Goal: Task Accomplishment & Management: Manage account settings

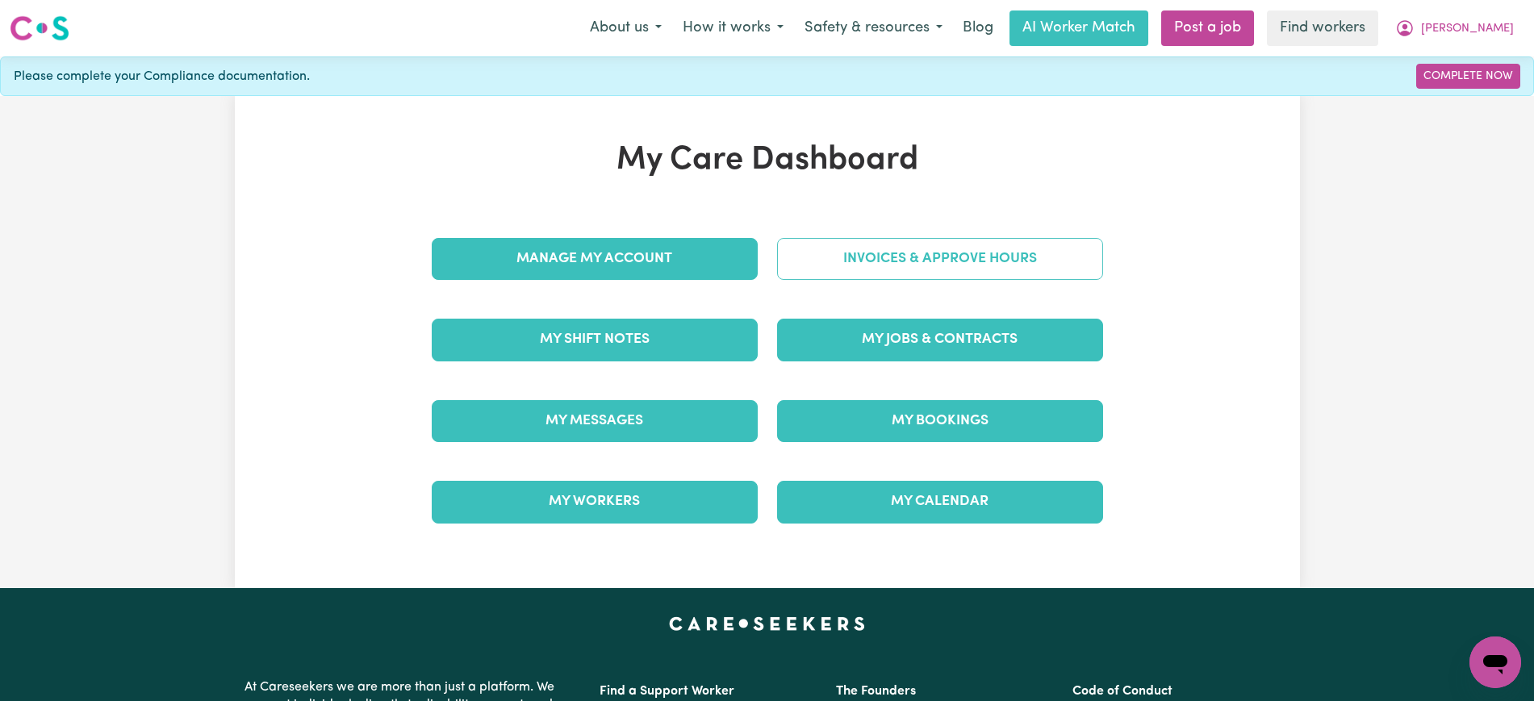
click at [804, 261] on link "Invoices & Approve Hours" at bounding box center [940, 259] width 326 height 42
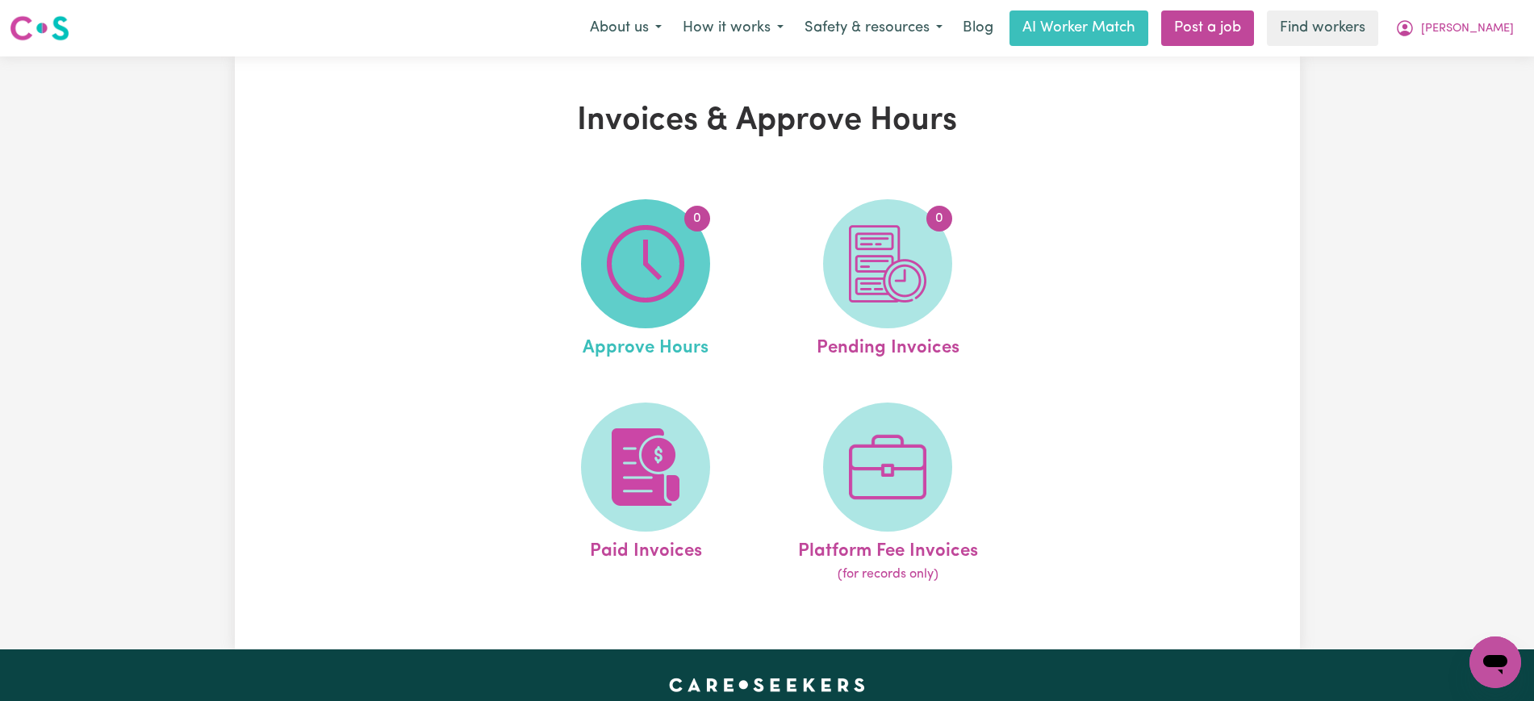
click at [670, 279] on img at bounding box center [645, 263] width 77 height 77
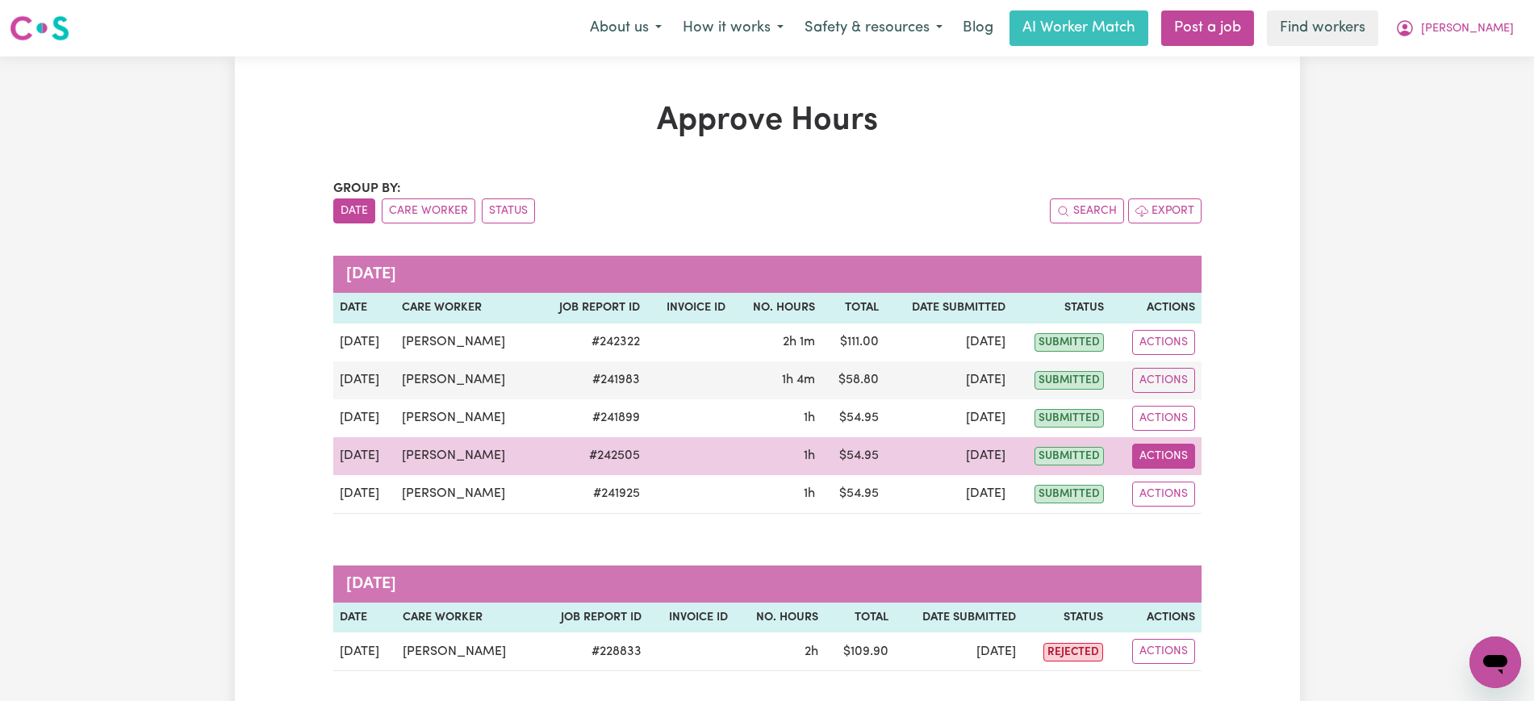
click at [1185, 459] on button "Actions" at bounding box center [1163, 456] width 63 height 25
click at [1196, 500] on link "View Job Report" at bounding box center [1204, 494] width 138 height 32
select select "pm"
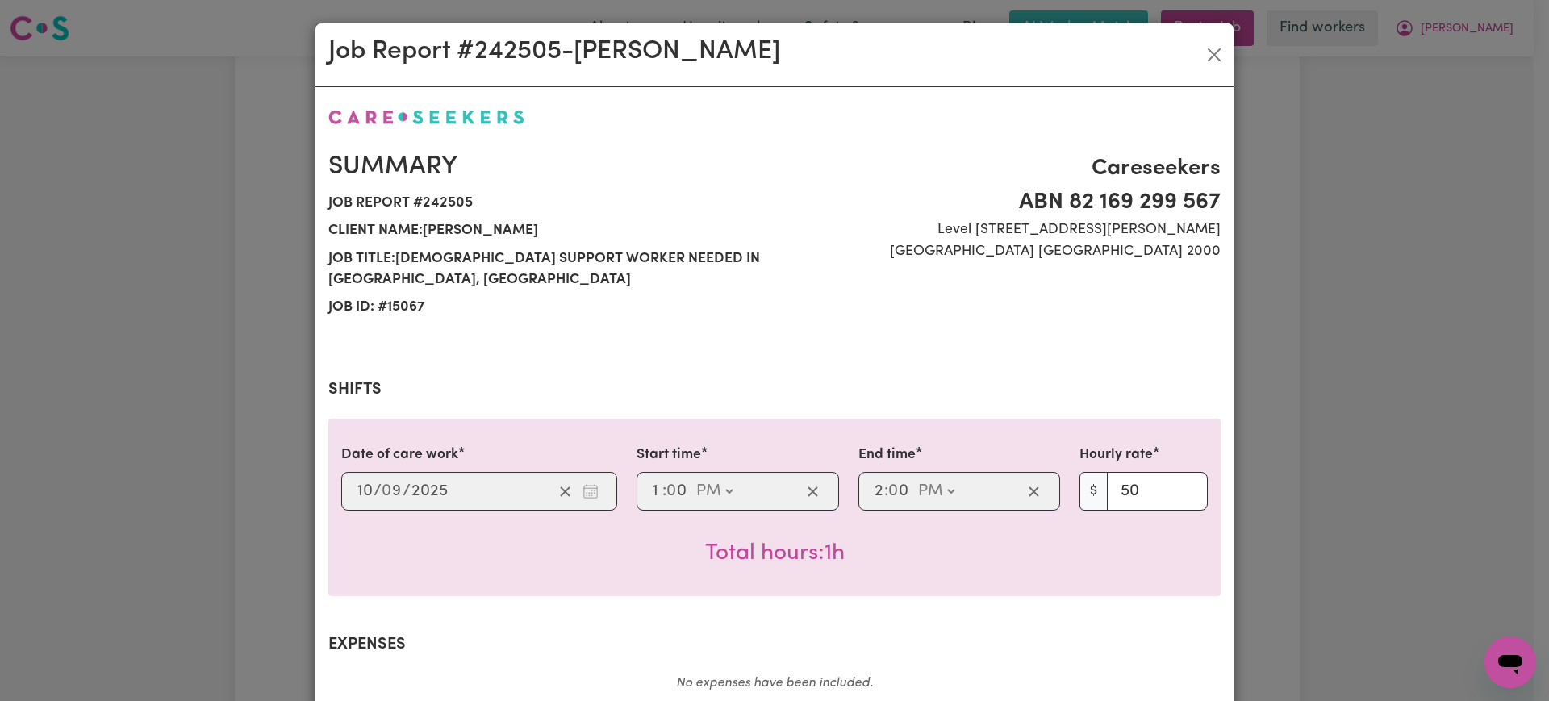
click at [1382, 404] on div "Job Report # 242505 - Celina West Summary Job report # 242505 Client name: Grah…" at bounding box center [774, 350] width 1549 height 701
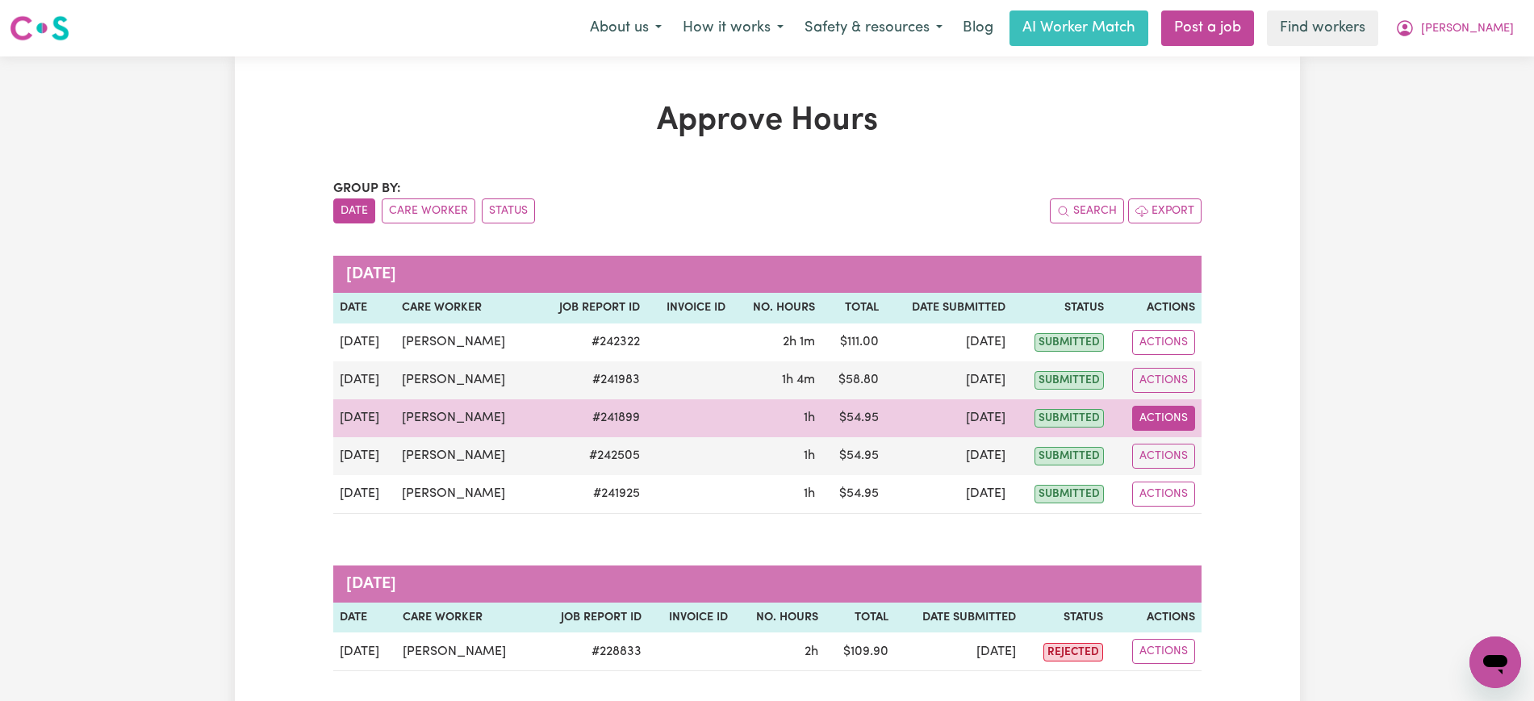
drag, startPoint x: 1162, startPoint y: 415, endPoint x: 1167, endPoint y: 425, distance: 11.6
click at [1160, 416] on button "Actions" at bounding box center [1163, 418] width 63 height 25
click at [1184, 445] on link "View Job Report" at bounding box center [1204, 456] width 138 height 32
select select "pm"
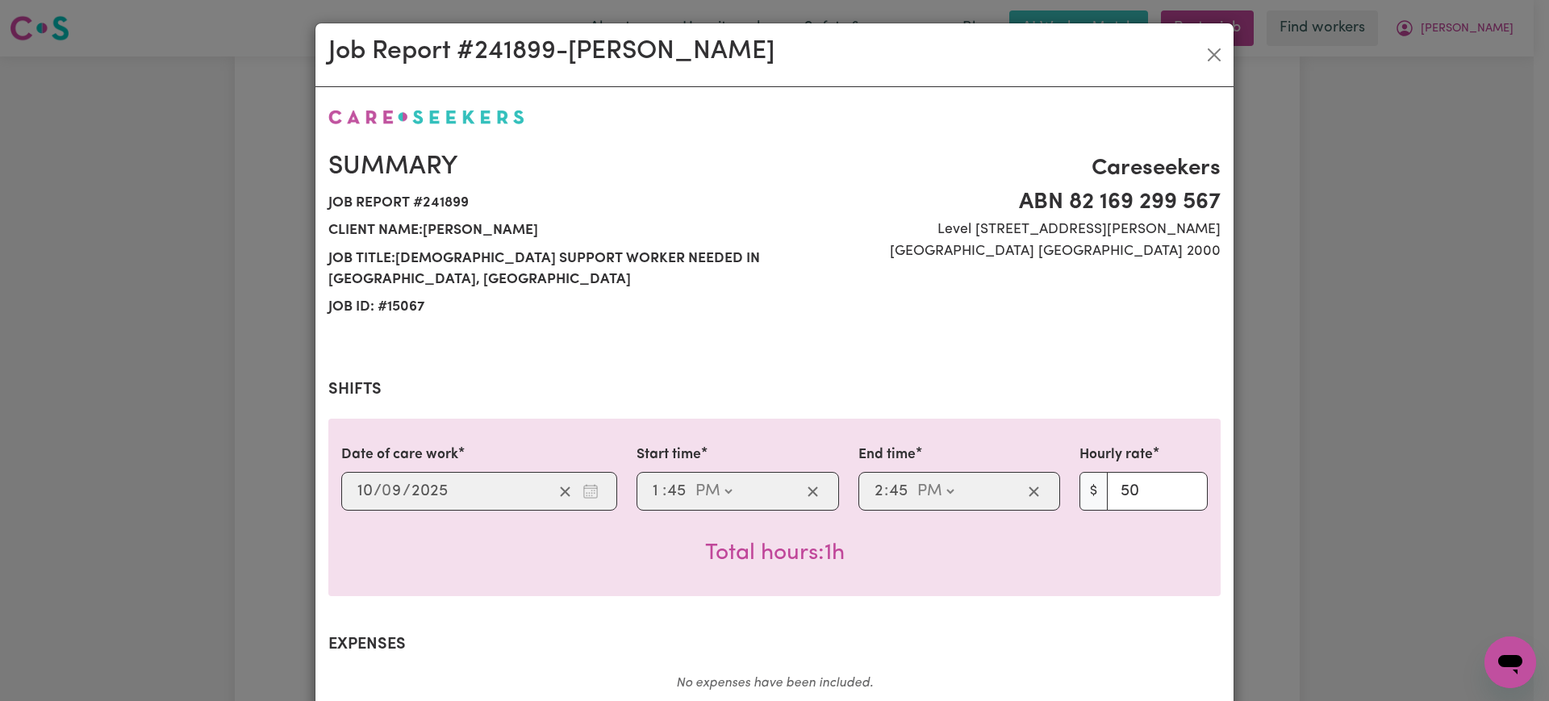
click at [1259, 405] on div "Job Report # 241899 - Celina West Summary Job report # 241899 Client name: Grah…" at bounding box center [774, 350] width 1549 height 701
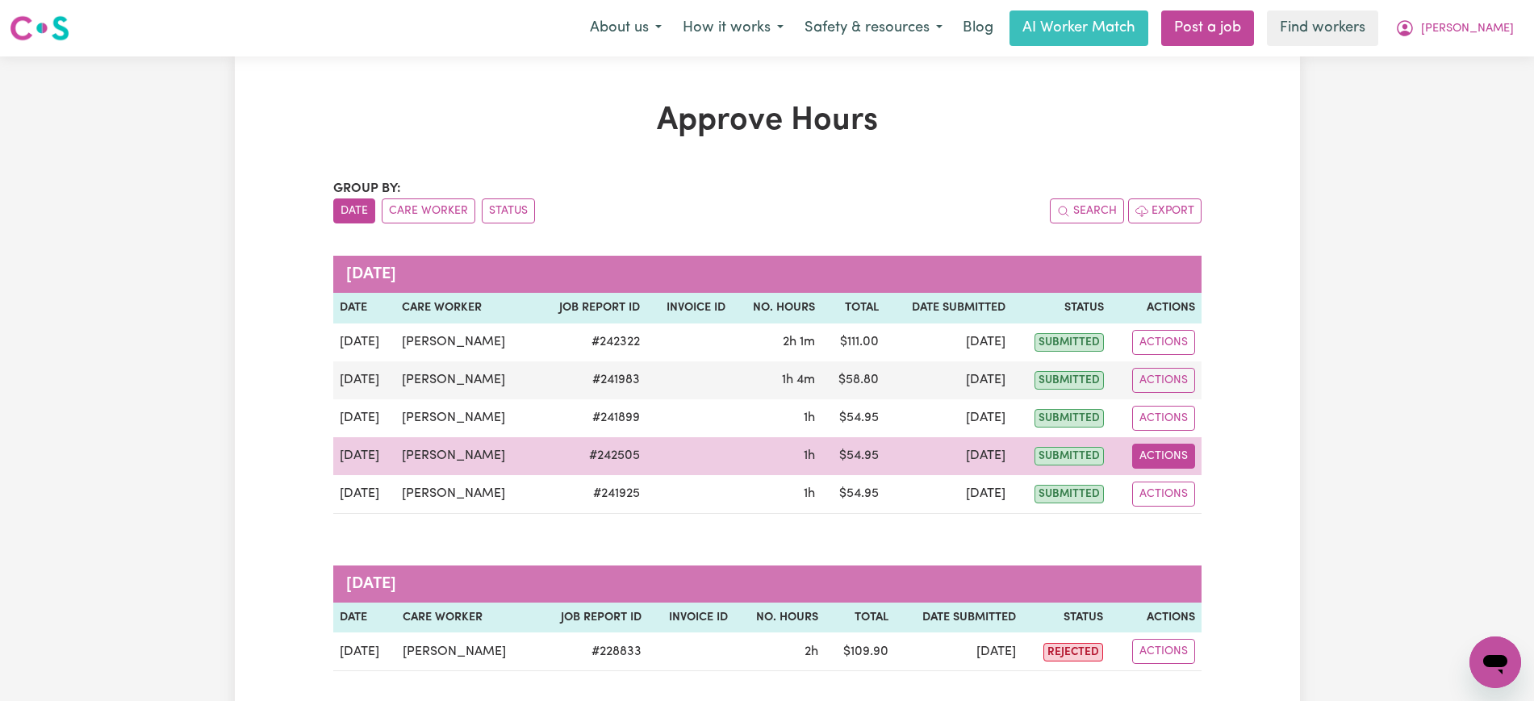
click at [1166, 451] on button "Actions" at bounding box center [1163, 456] width 63 height 25
click at [1186, 488] on link "View Job Report" at bounding box center [1204, 494] width 138 height 32
select select "pm"
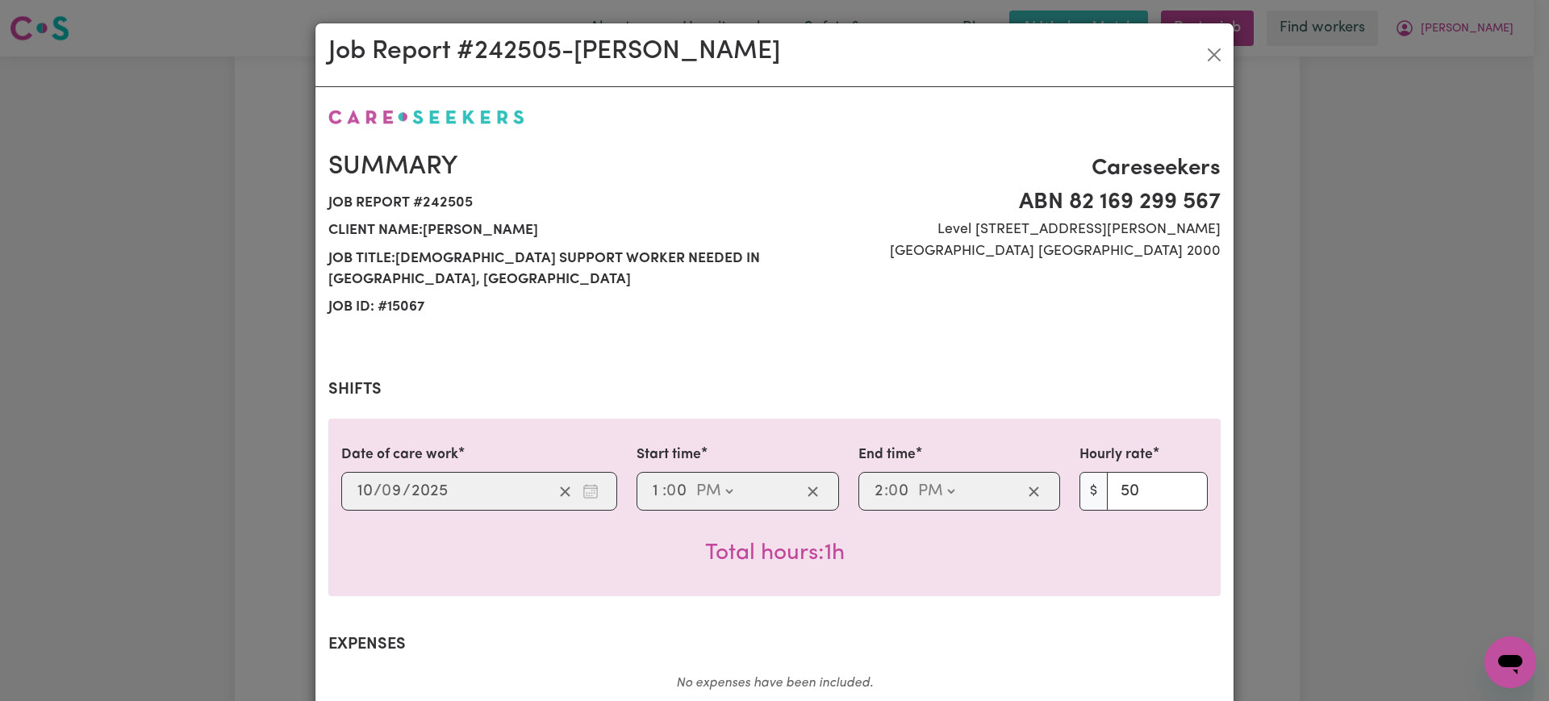
click at [1307, 445] on div "Job Report # 242505 - Celina West Summary Job report # 242505 Client name: Grah…" at bounding box center [774, 350] width 1549 height 701
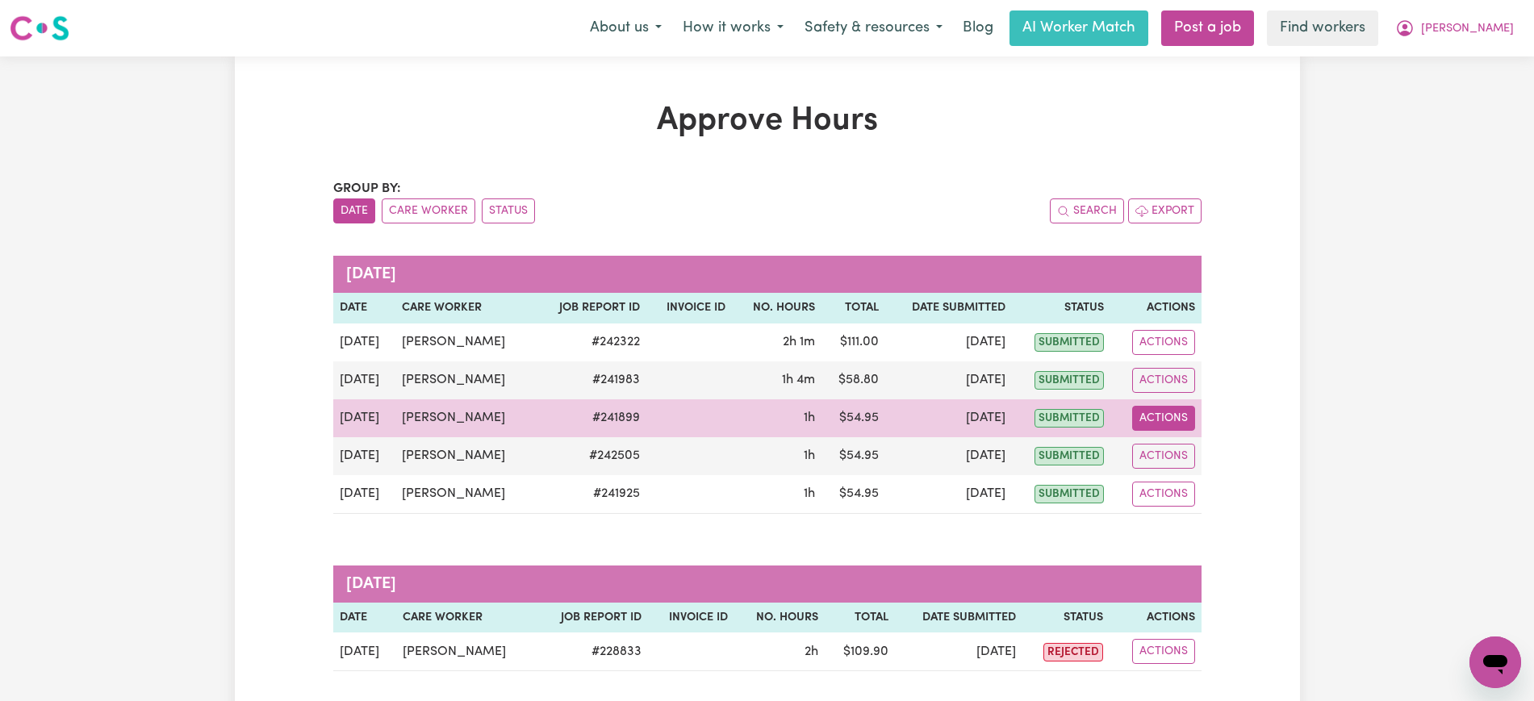
click at [1181, 420] on button "Actions" at bounding box center [1163, 418] width 63 height 25
click at [1198, 454] on link "View Job Report" at bounding box center [1204, 456] width 138 height 32
select select "pm"
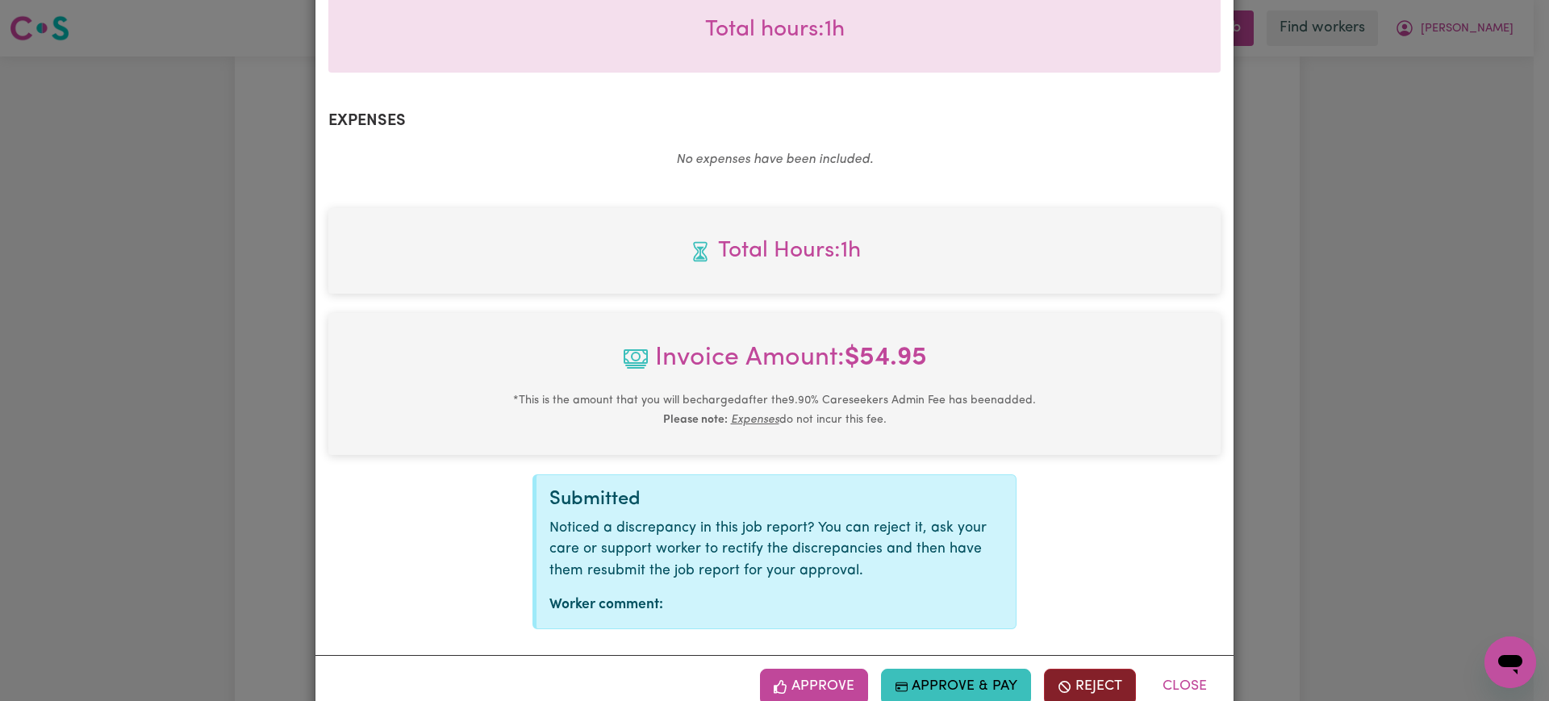
scroll to position [543, 0]
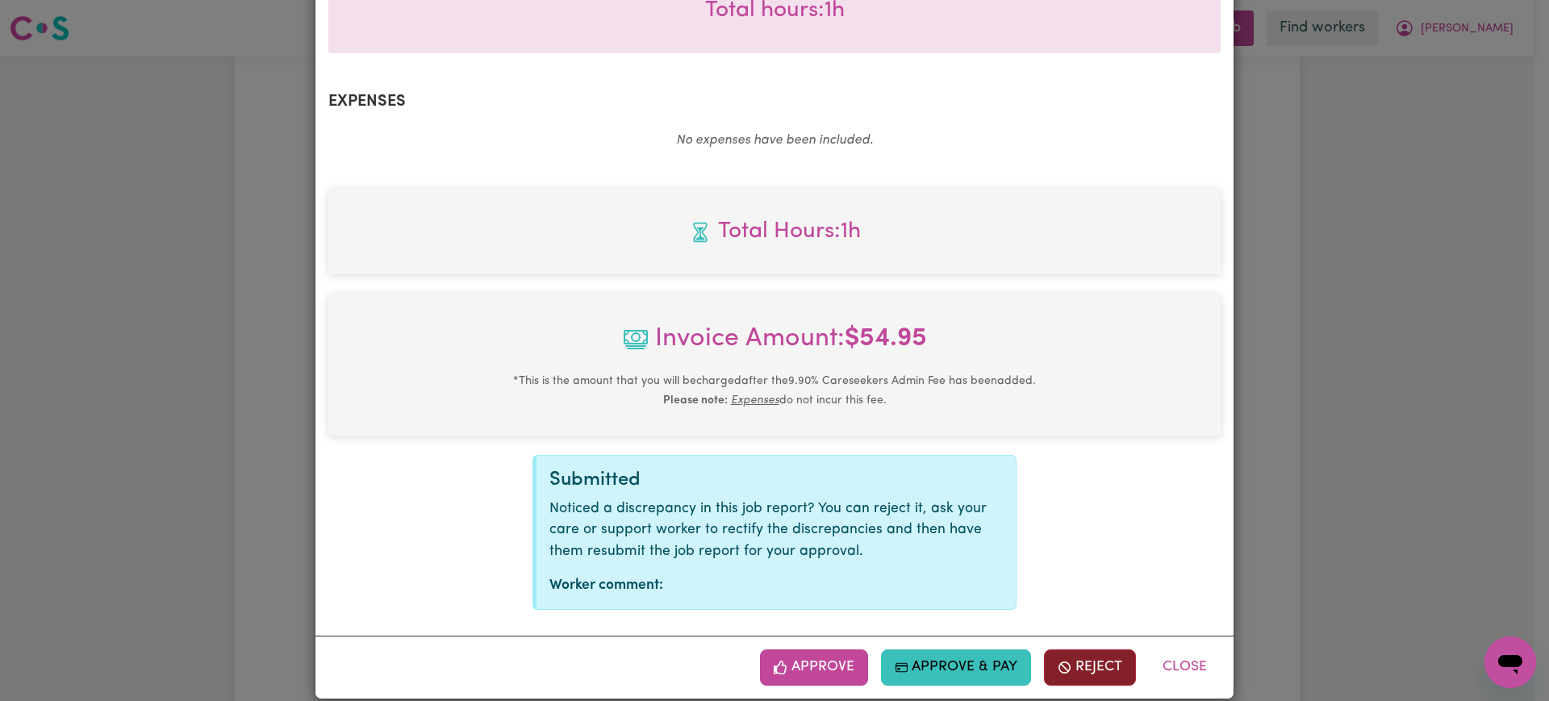
click at [1077, 655] on button "Reject" at bounding box center [1090, 668] width 92 height 36
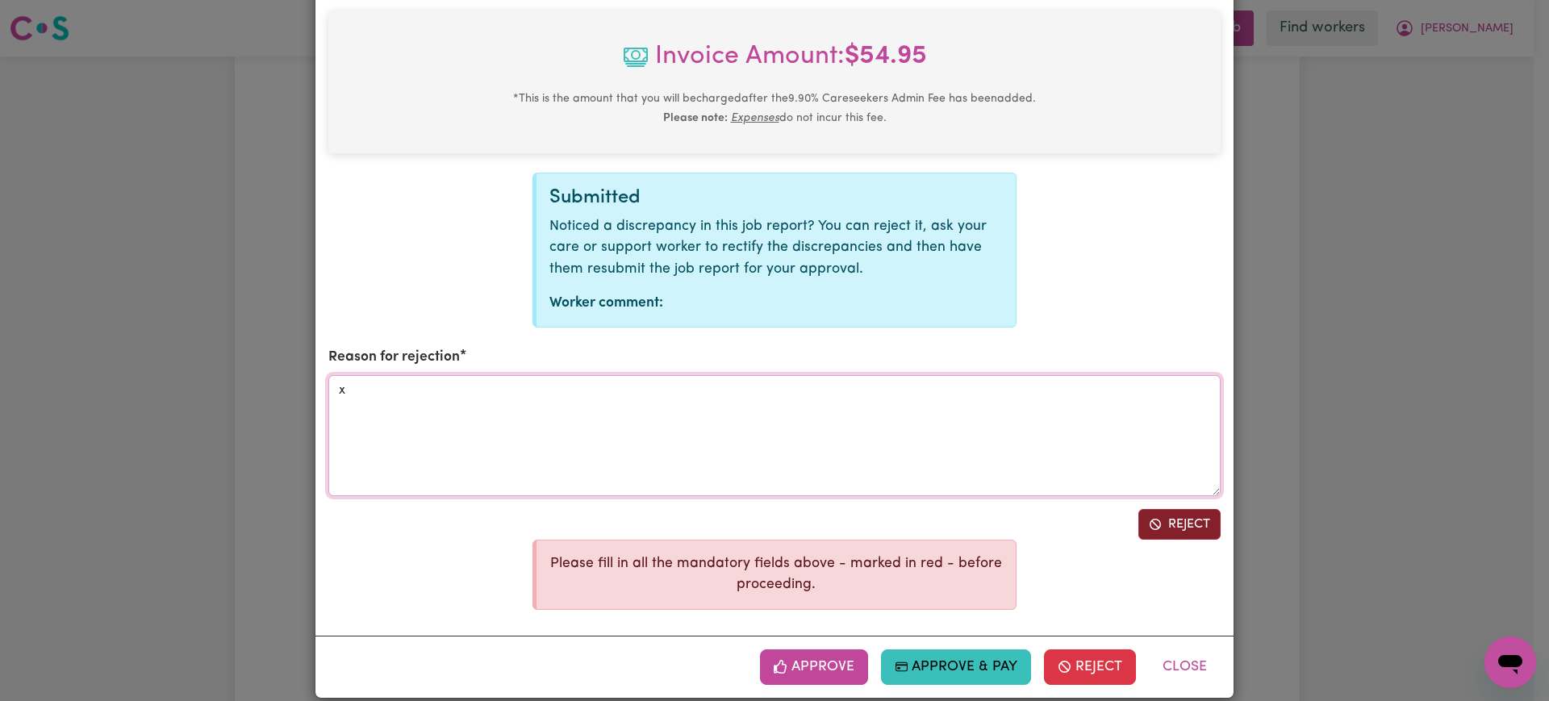
type textarea "x"
click at [1164, 509] on button "Reject" at bounding box center [1180, 524] width 82 height 31
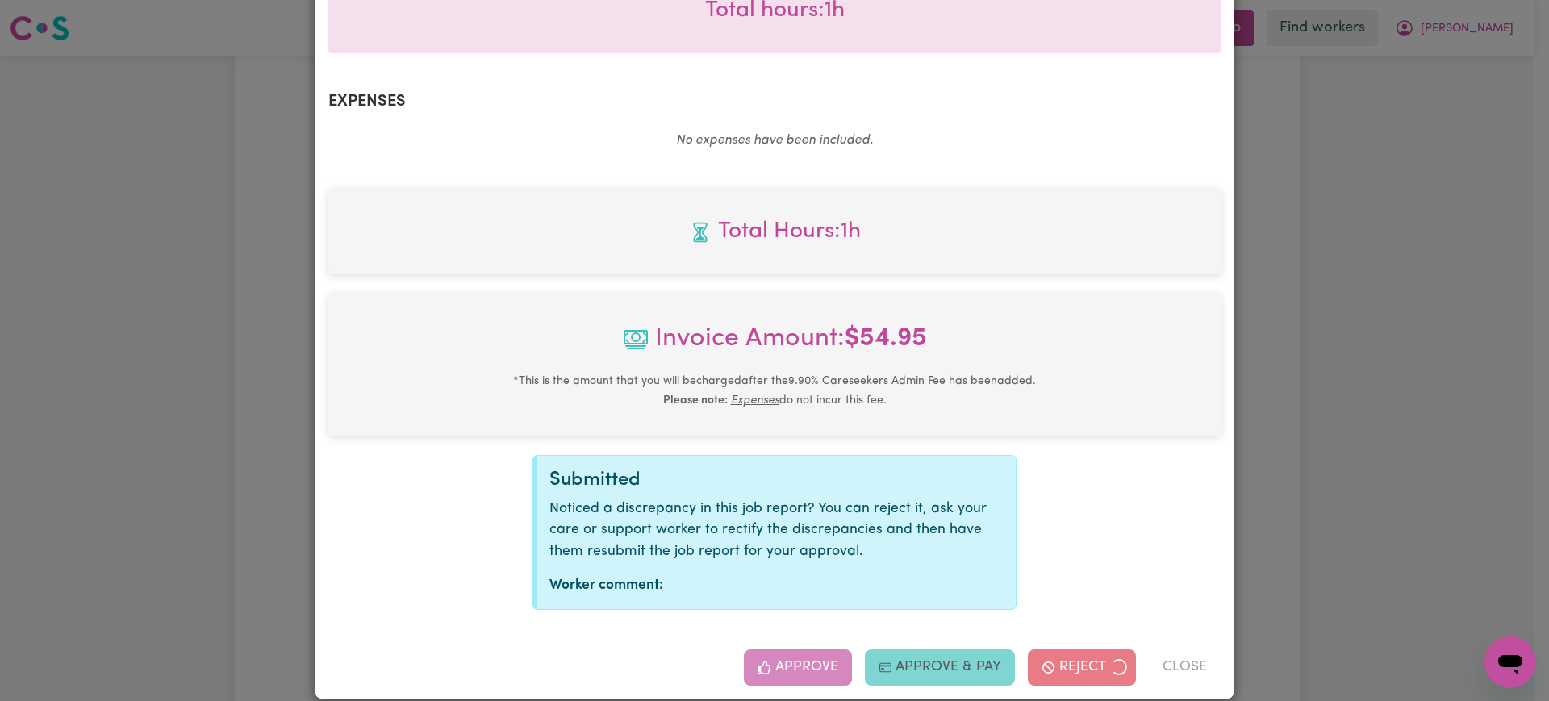
click at [1410, 352] on div "Job Report # 241899 - Celina West Summary Job report # 241899 Client name: Grah…" at bounding box center [774, 350] width 1549 height 701
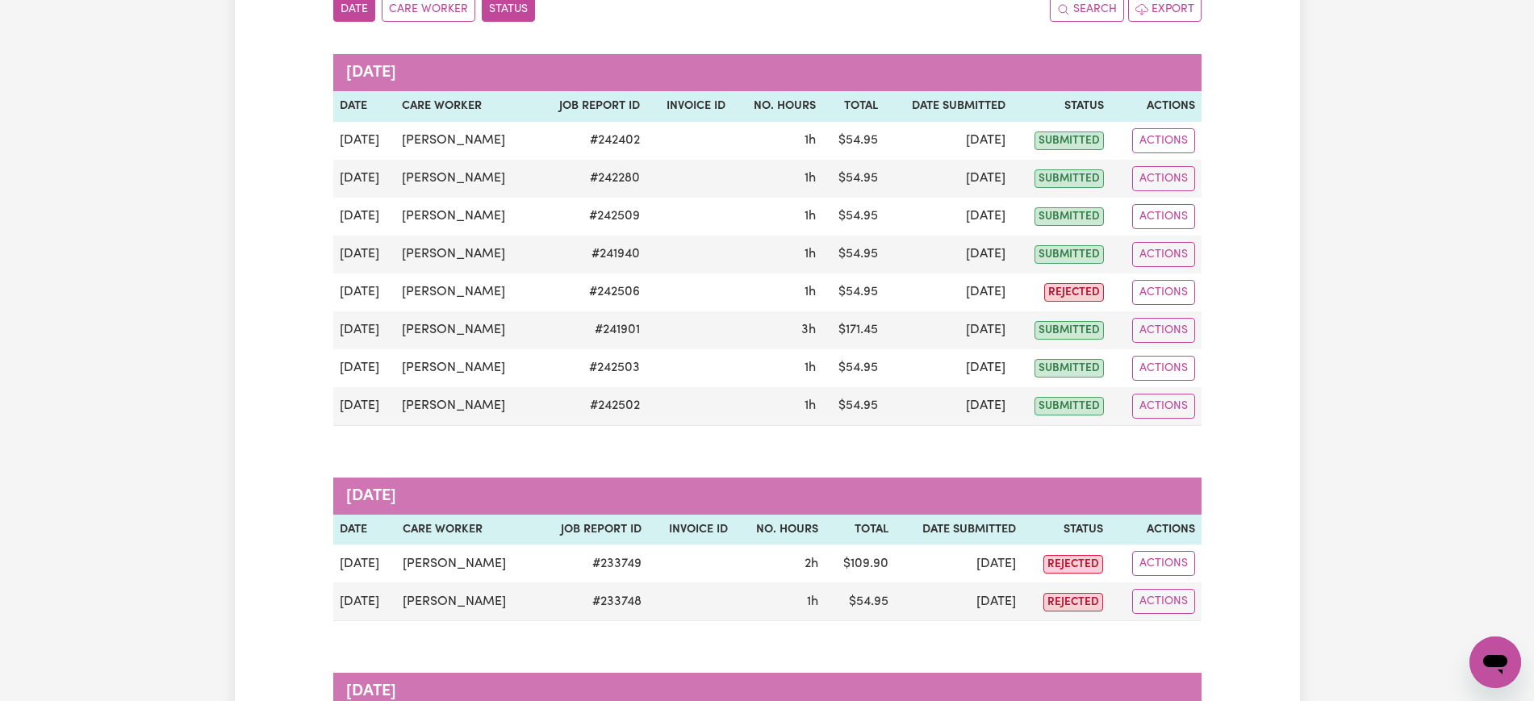
click at [504, 4] on button "Status" at bounding box center [508, 9] width 53 height 25
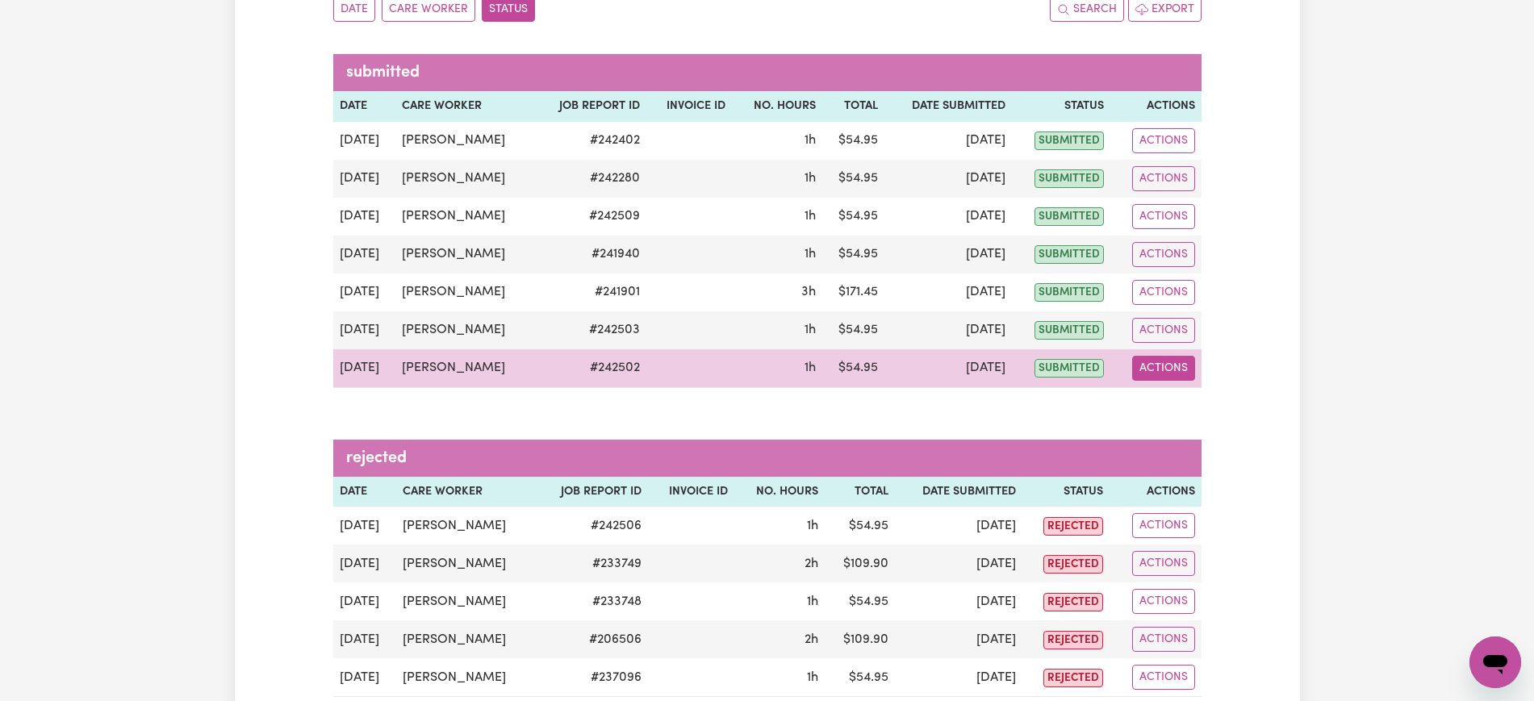
click at [1169, 366] on button "Actions" at bounding box center [1163, 368] width 63 height 25
click at [1173, 401] on link "View Job Report" at bounding box center [1204, 406] width 138 height 32
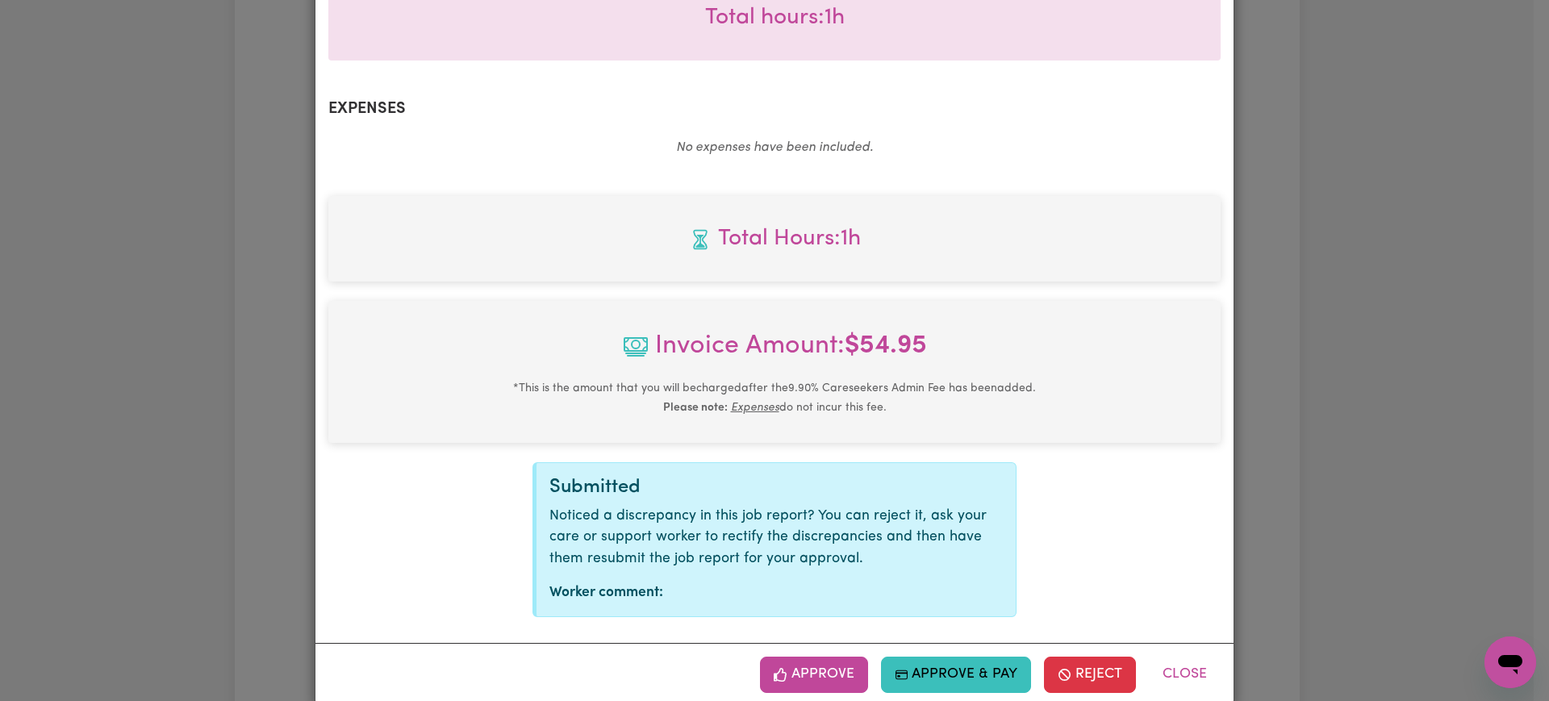
scroll to position [543, 0]
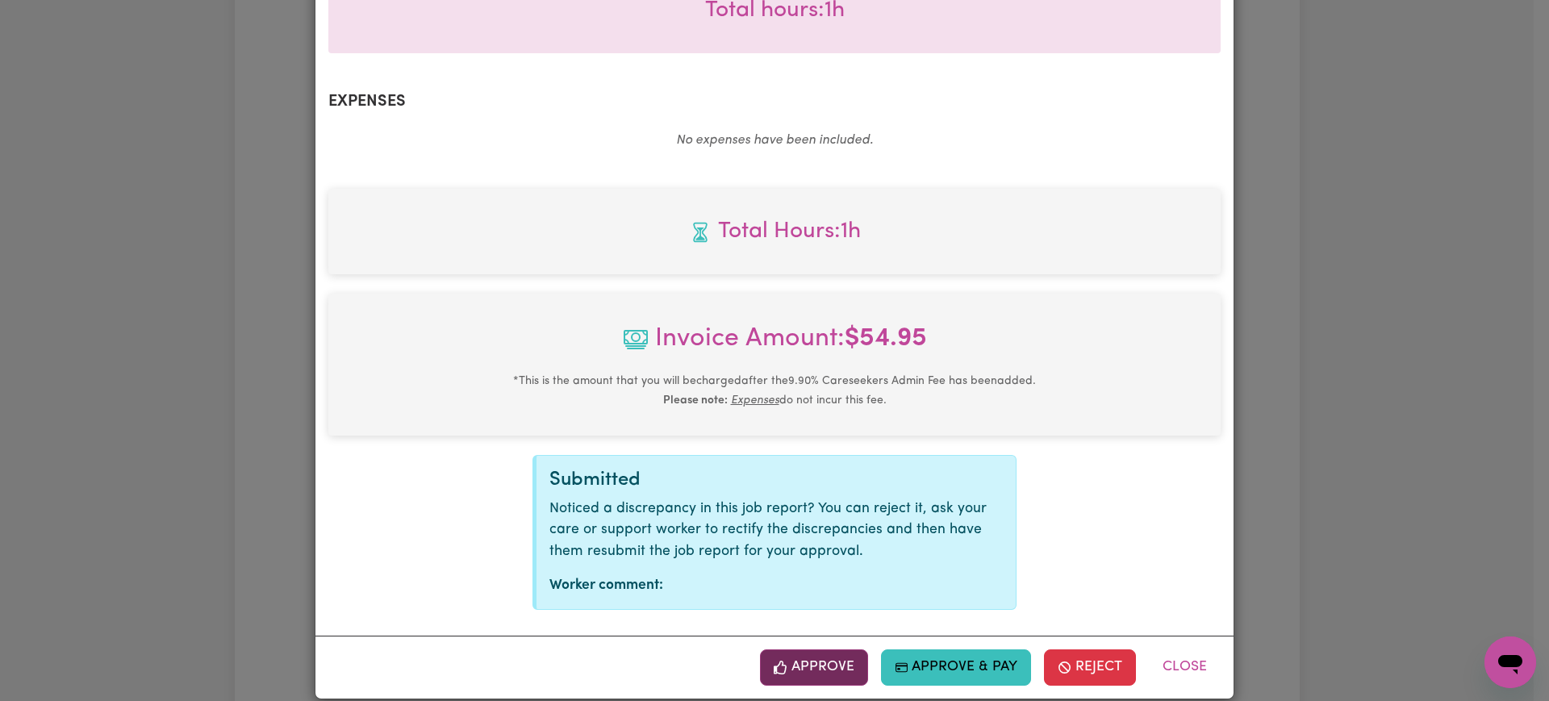
click at [854, 650] on button "Approve" at bounding box center [814, 668] width 108 height 36
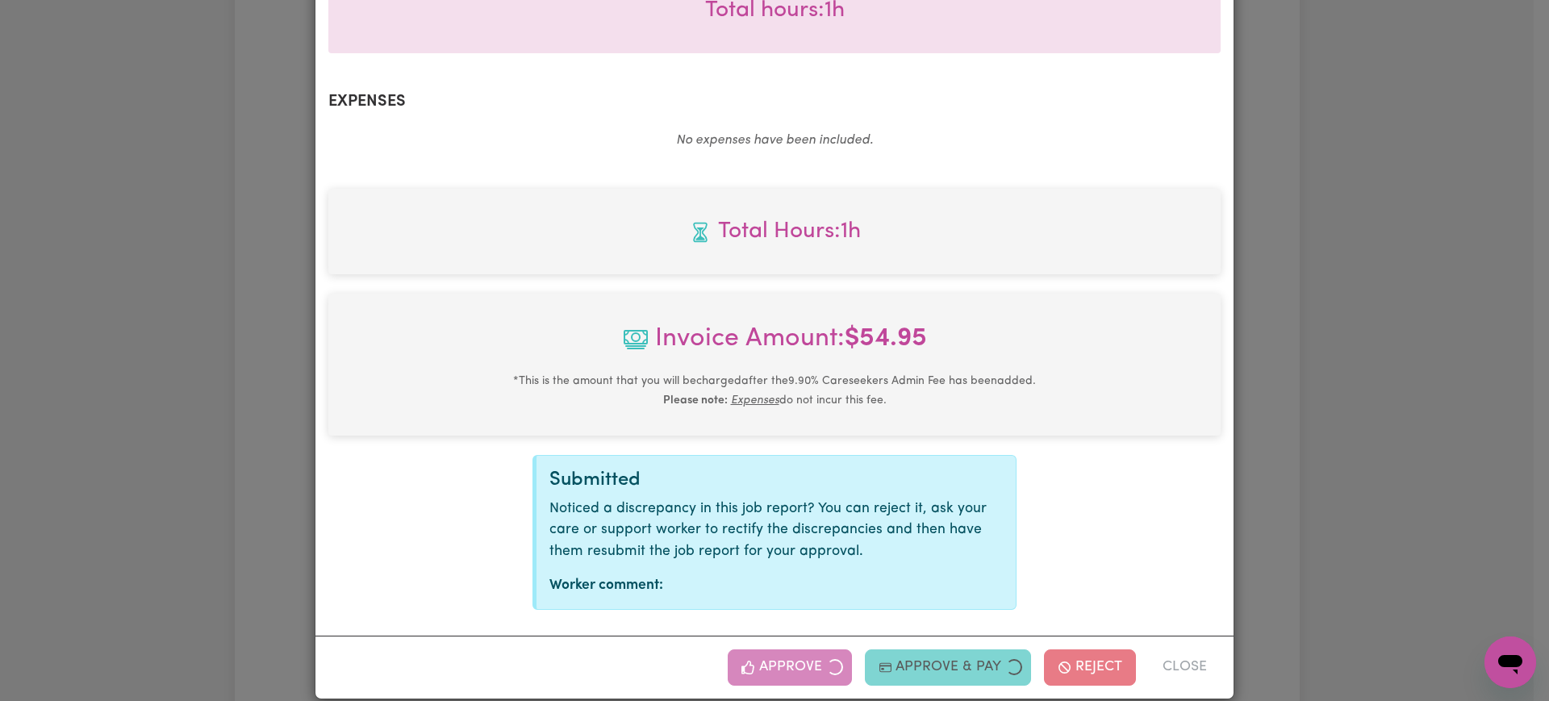
click at [1482, 387] on div "Job Report # 242502 - [PERSON_NAME] Summary Job report # 242502 Client name: [P…" at bounding box center [774, 350] width 1549 height 701
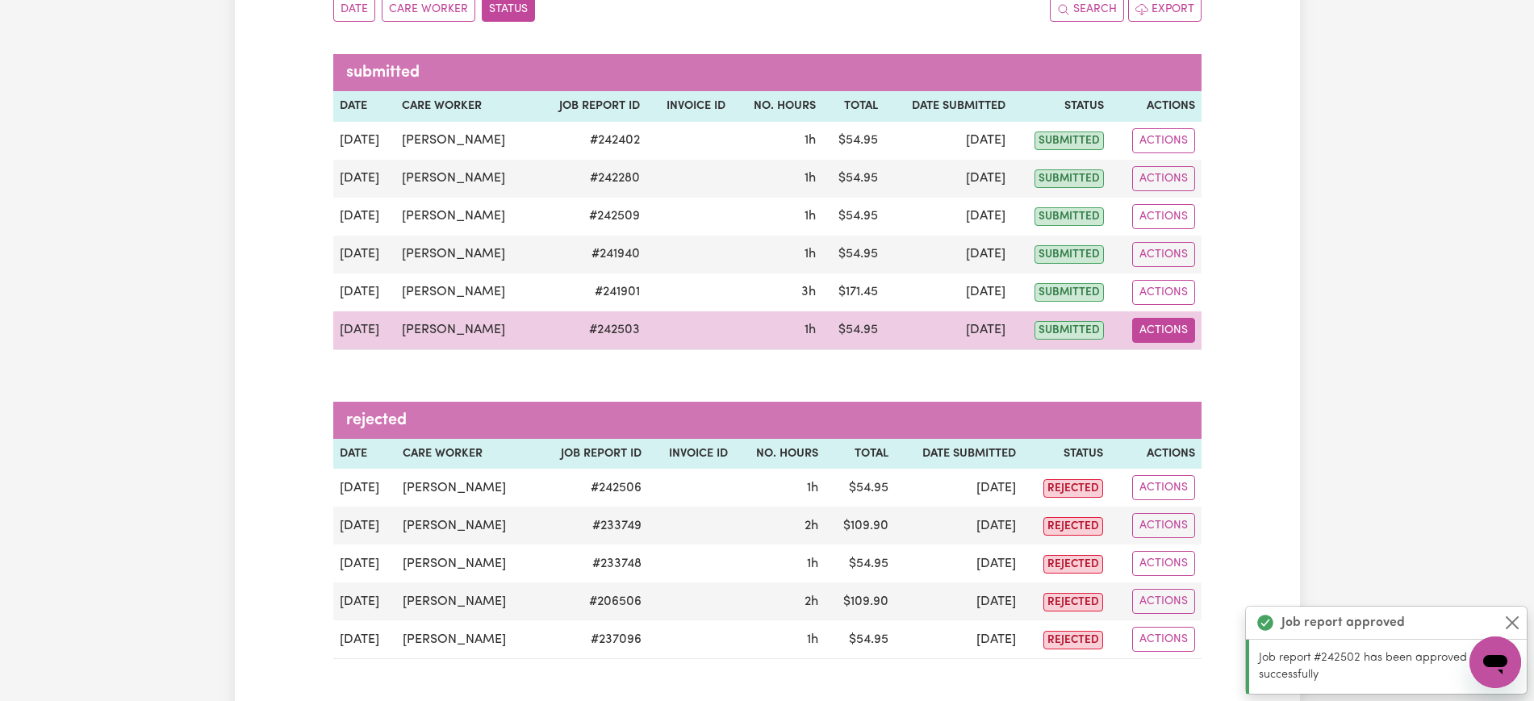
click at [1159, 335] on button "Actions" at bounding box center [1163, 330] width 63 height 25
click at [1166, 367] on link "View Job Report" at bounding box center [1204, 368] width 138 height 32
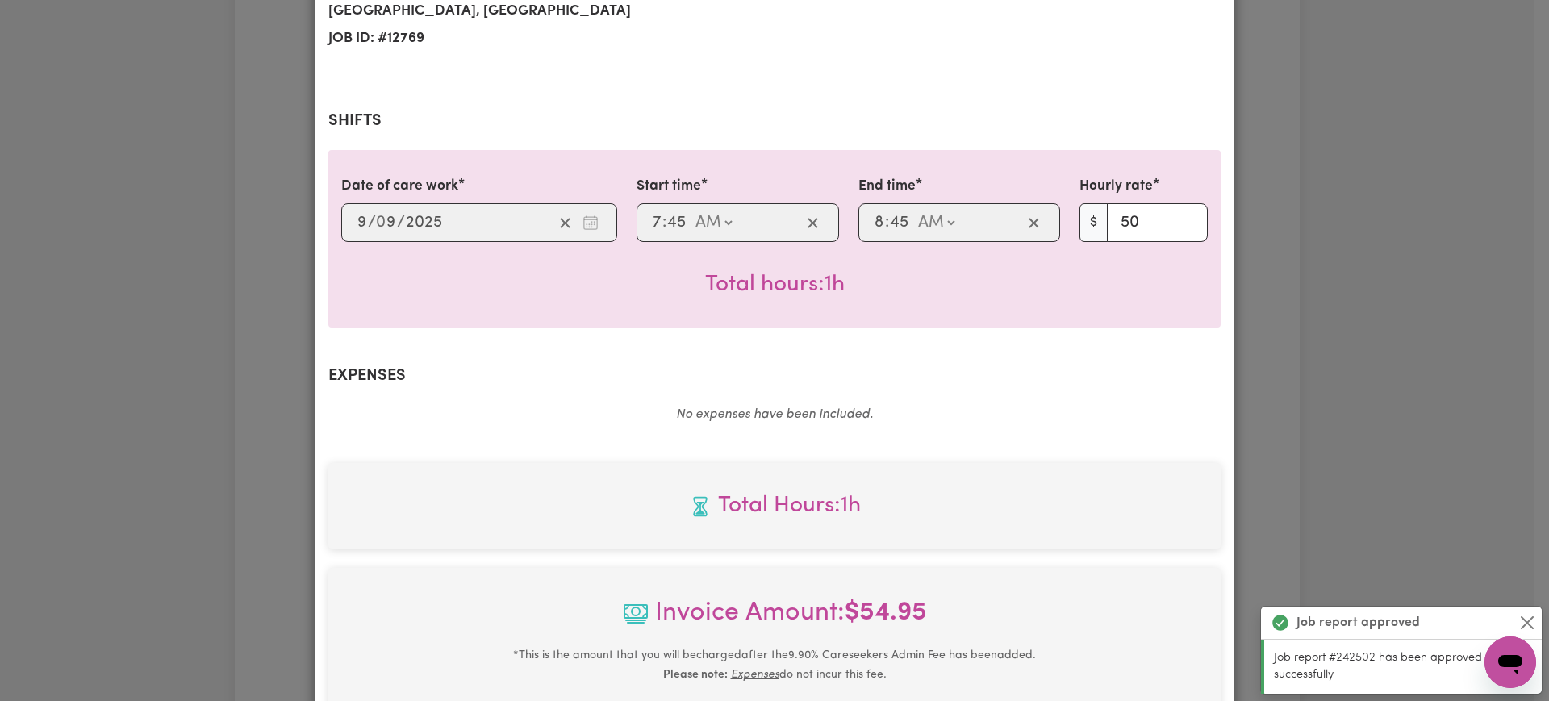
scroll to position [504, 0]
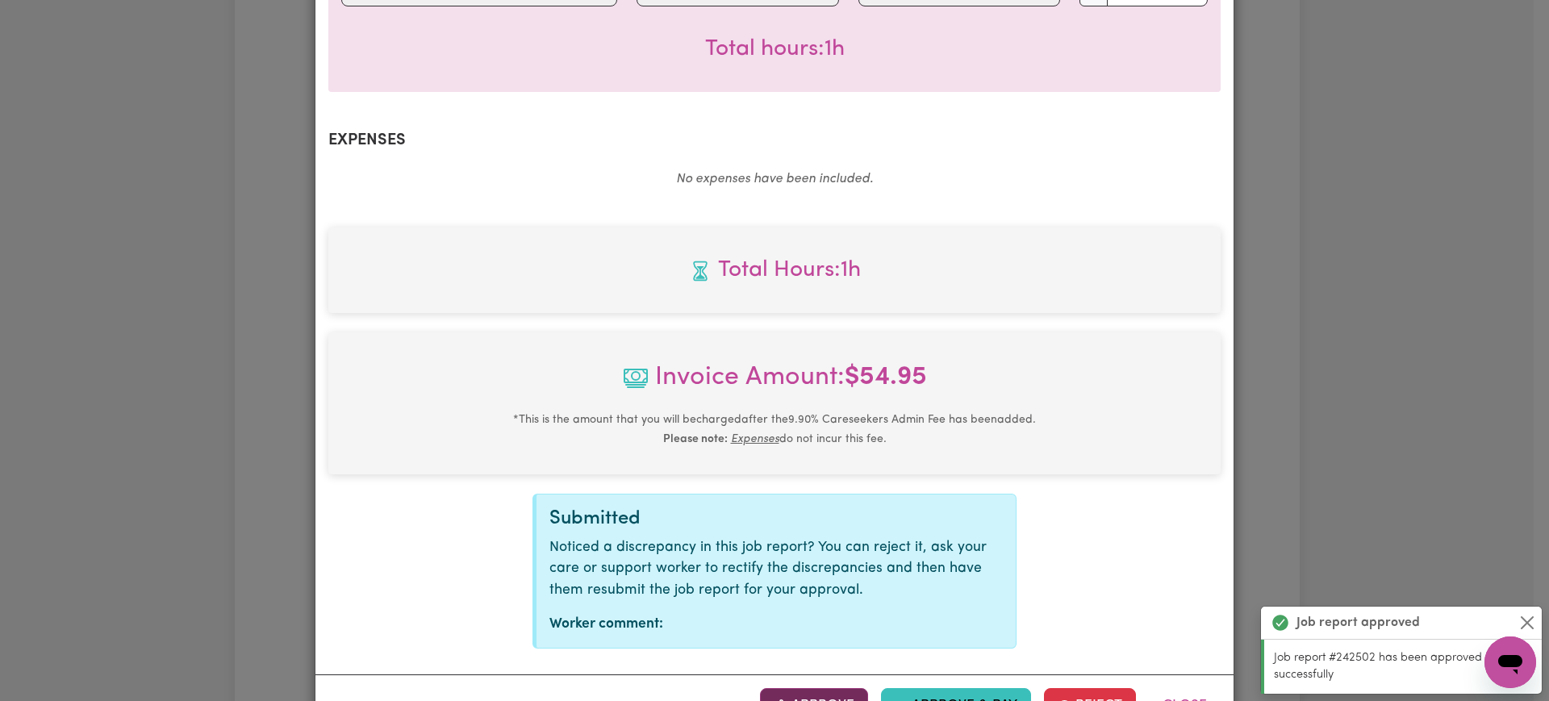
click at [817, 688] on button "Approve" at bounding box center [814, 706] width 108 height 36
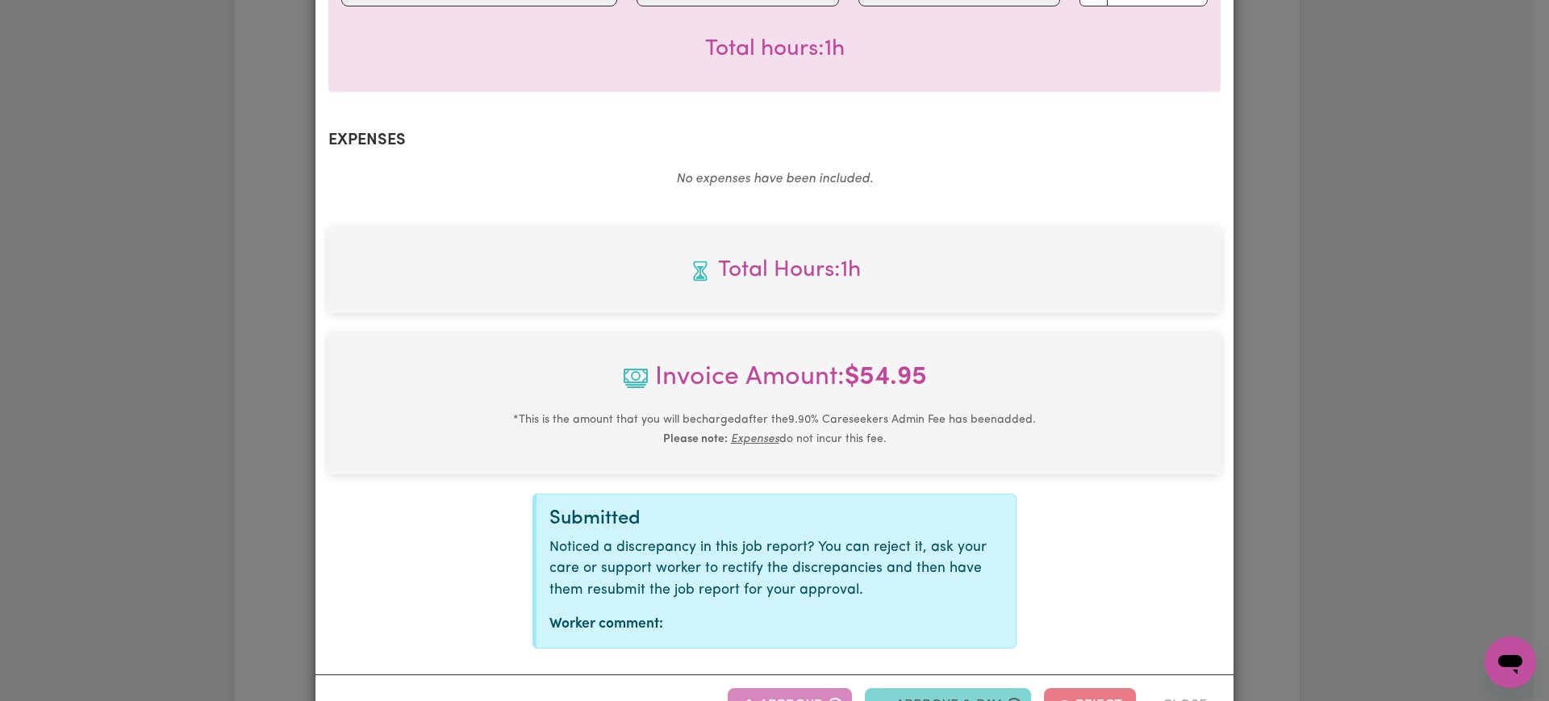
click at [1448, 296] on div "Job Report # 242503 - [PERSON_NAME] Summary Job report # 242503 Client name: [P…" at bounding box center [774, 350] width 1549 height 701
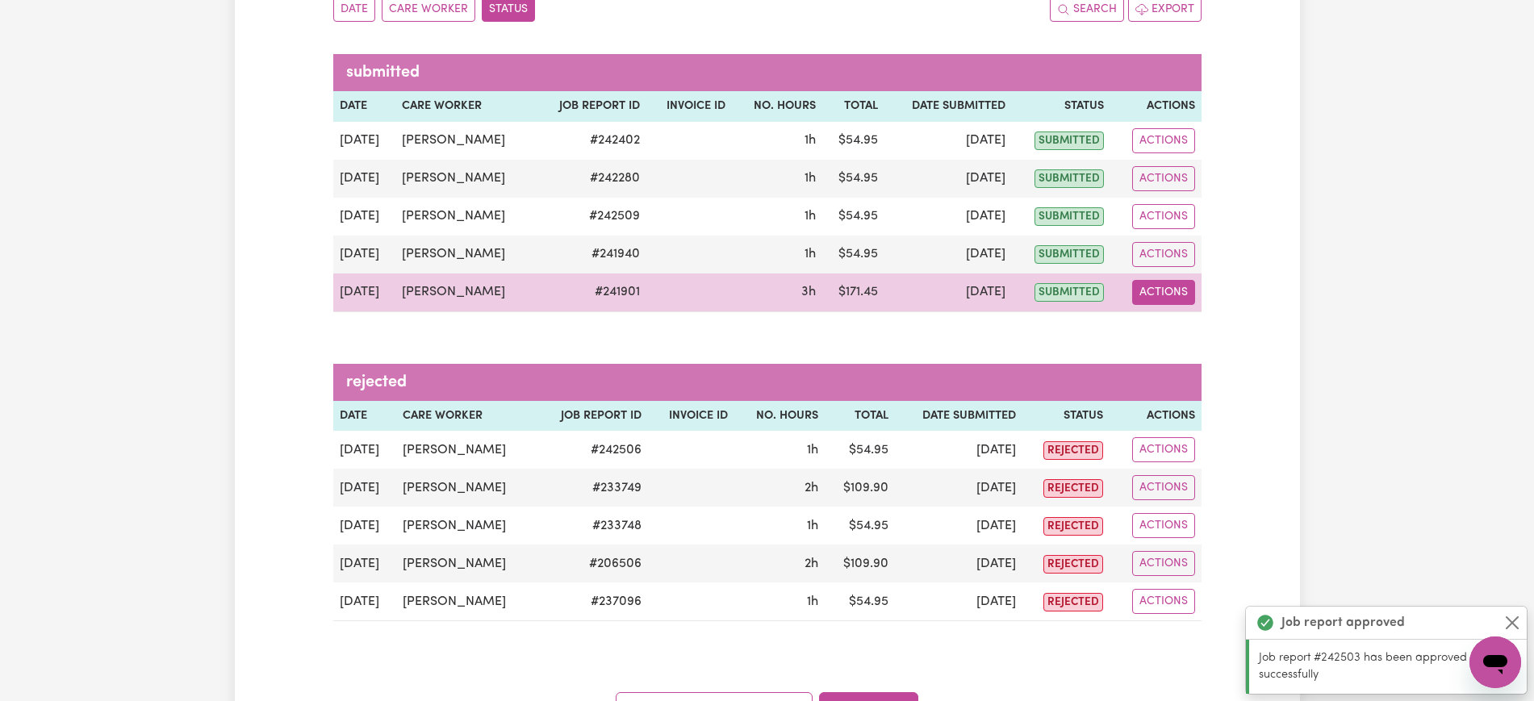
click at [1175, 292] on button "Actions" at bounding box center [1163, 292] width 63 height 25
click at [1185, 334] on link "View Job Report" at bounding box center [1204, 330] width 138 height 32
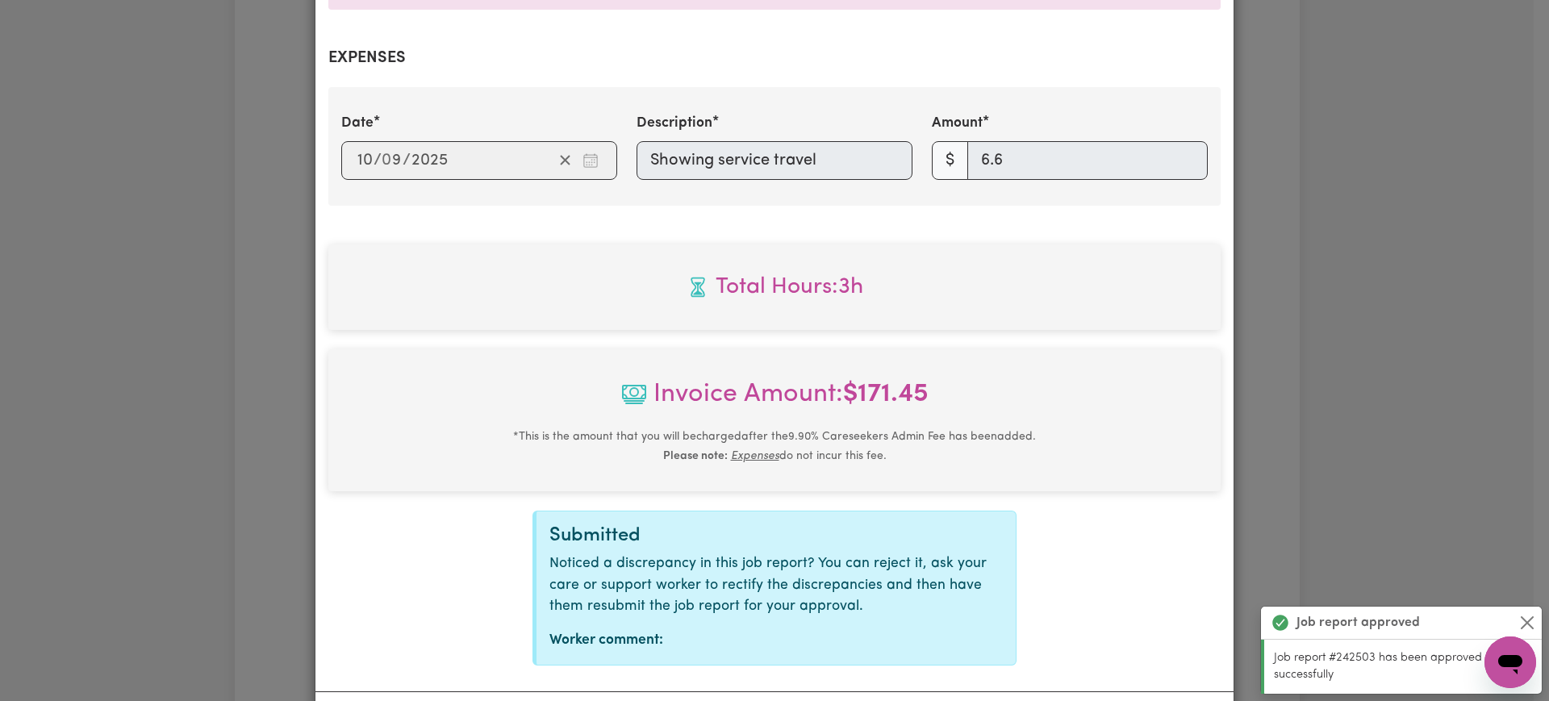
scroll to position [642, 0]
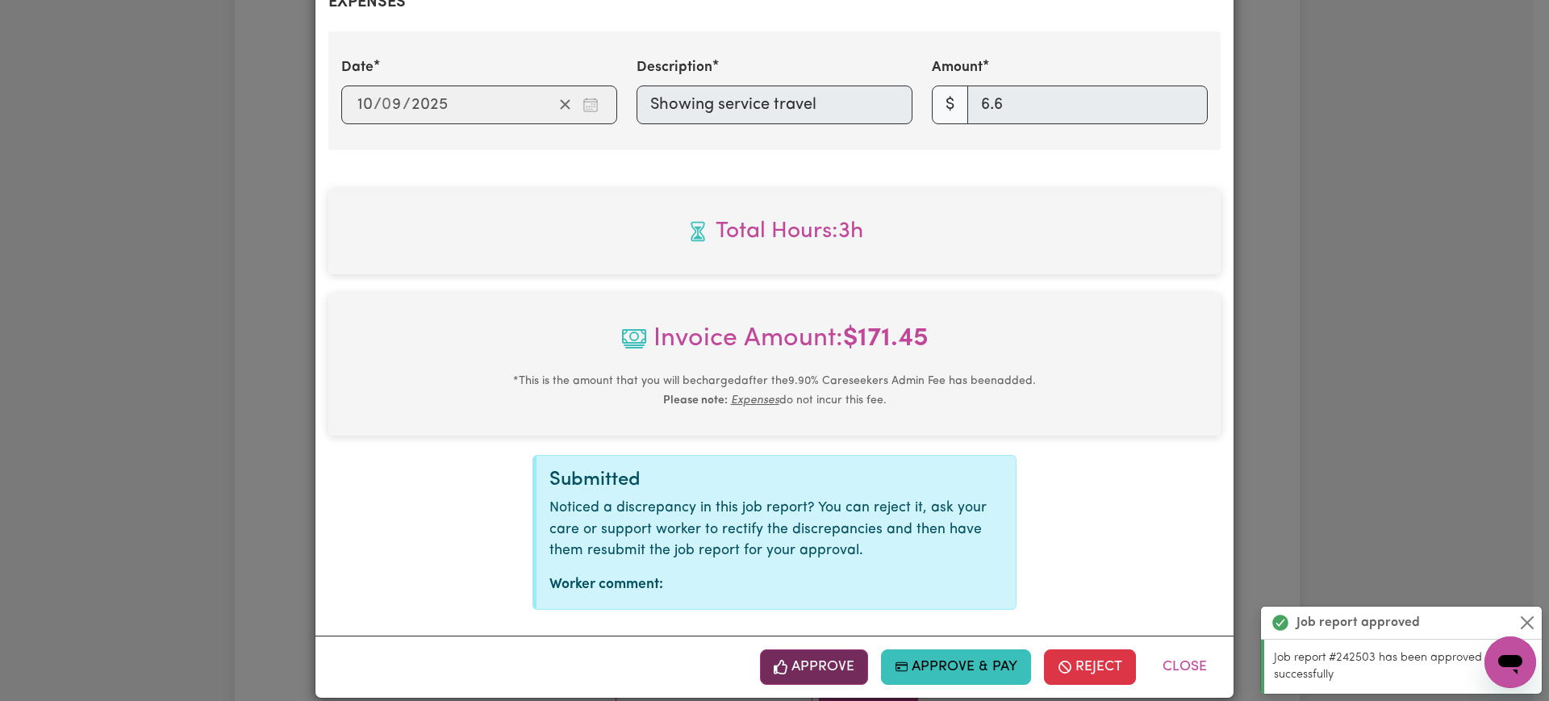
click at [798, 650] on button "Approve" at bounding box center [814, 668] width 108 height 36
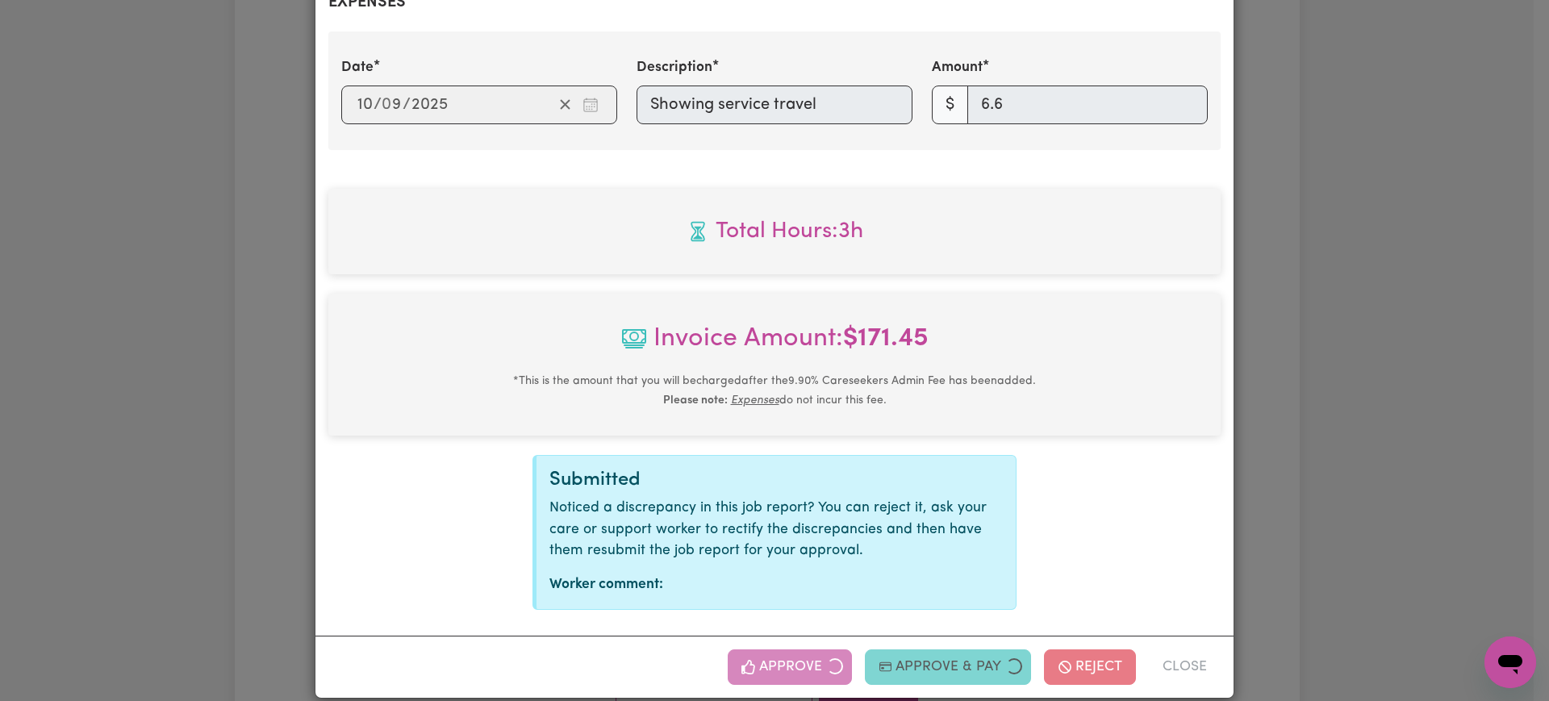
click at [1371, 308] on div "Job Report # 241901 - [PERSON_NAME] Summary Job report # 241901 Client name: [P…" at bounding box center [774, 350] width 1549 height 701
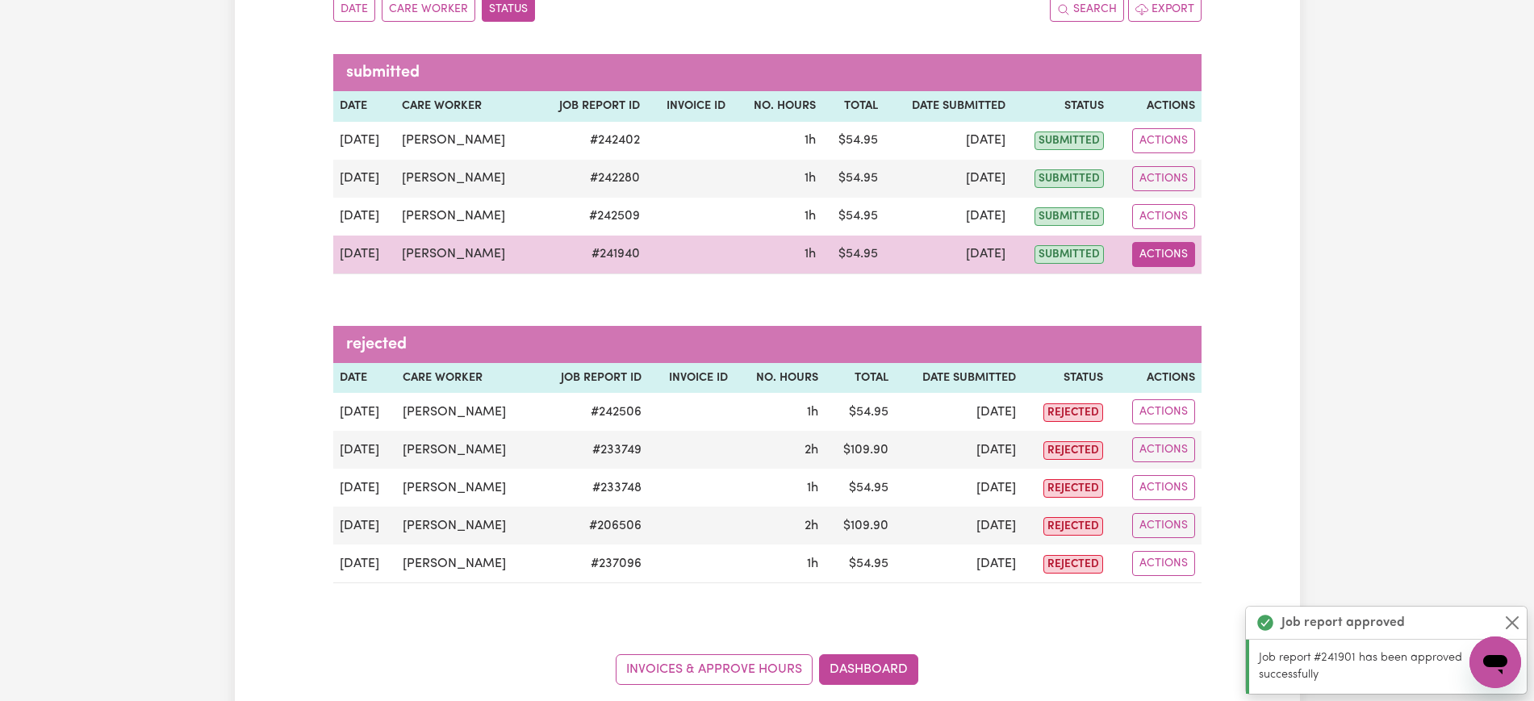
click at [1159, 261] on button "Actions" at bounding box center [1163, 254] width 63 height 25
click at [1182, 285] on link "View Job Report" at bounding box center [1204, 292] width 138 height 32
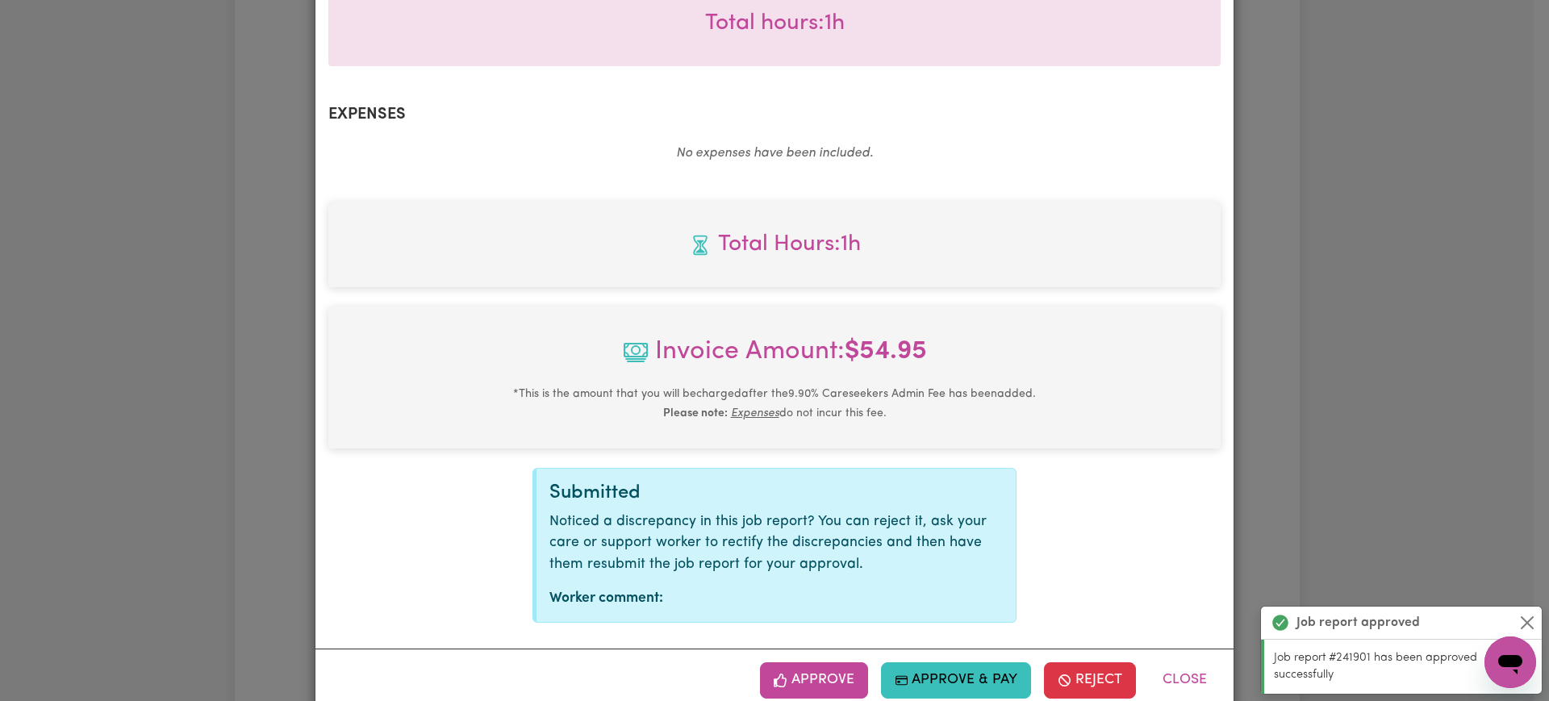
scroll to position [543, 0]
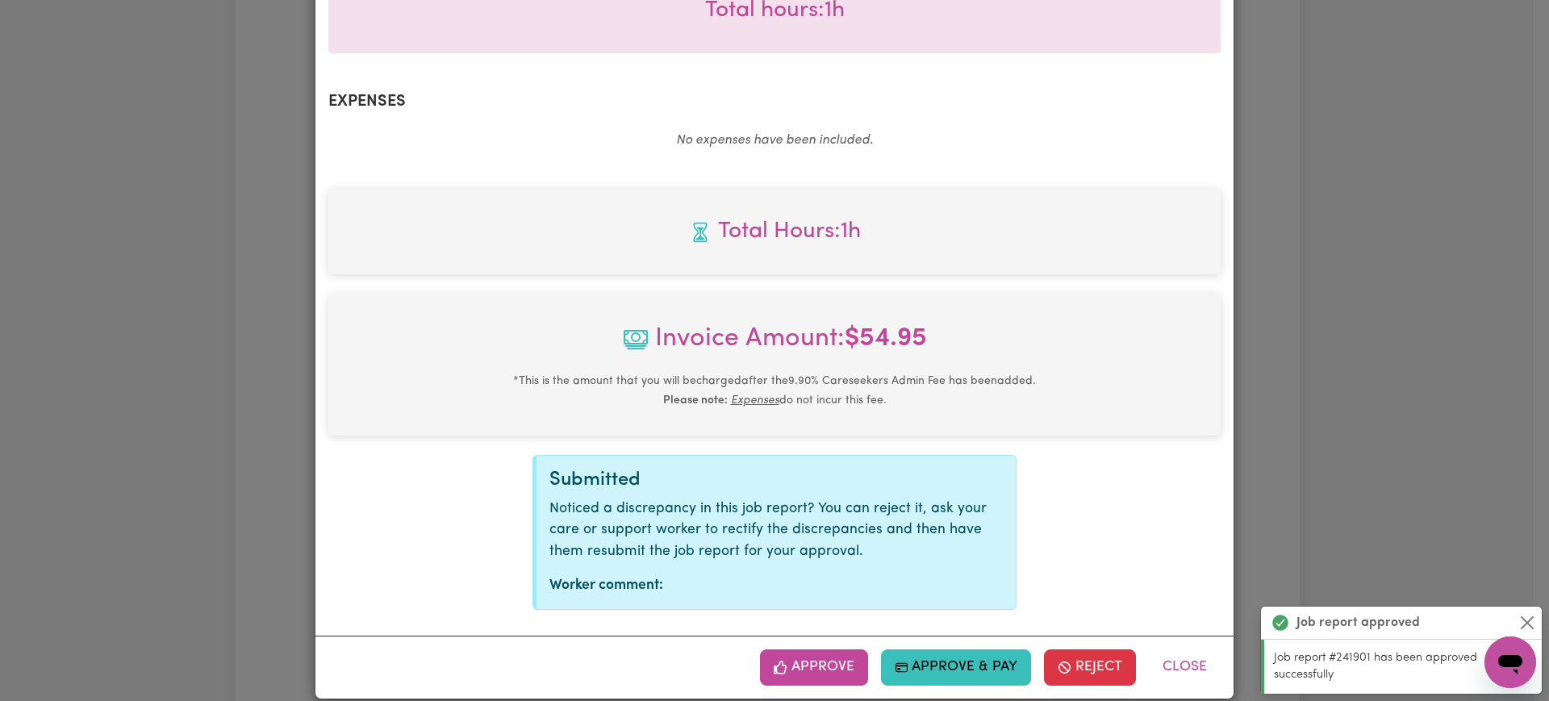
click at [805, 650] on button "Approve" at bounding box center [814, 668] width 108 height 36
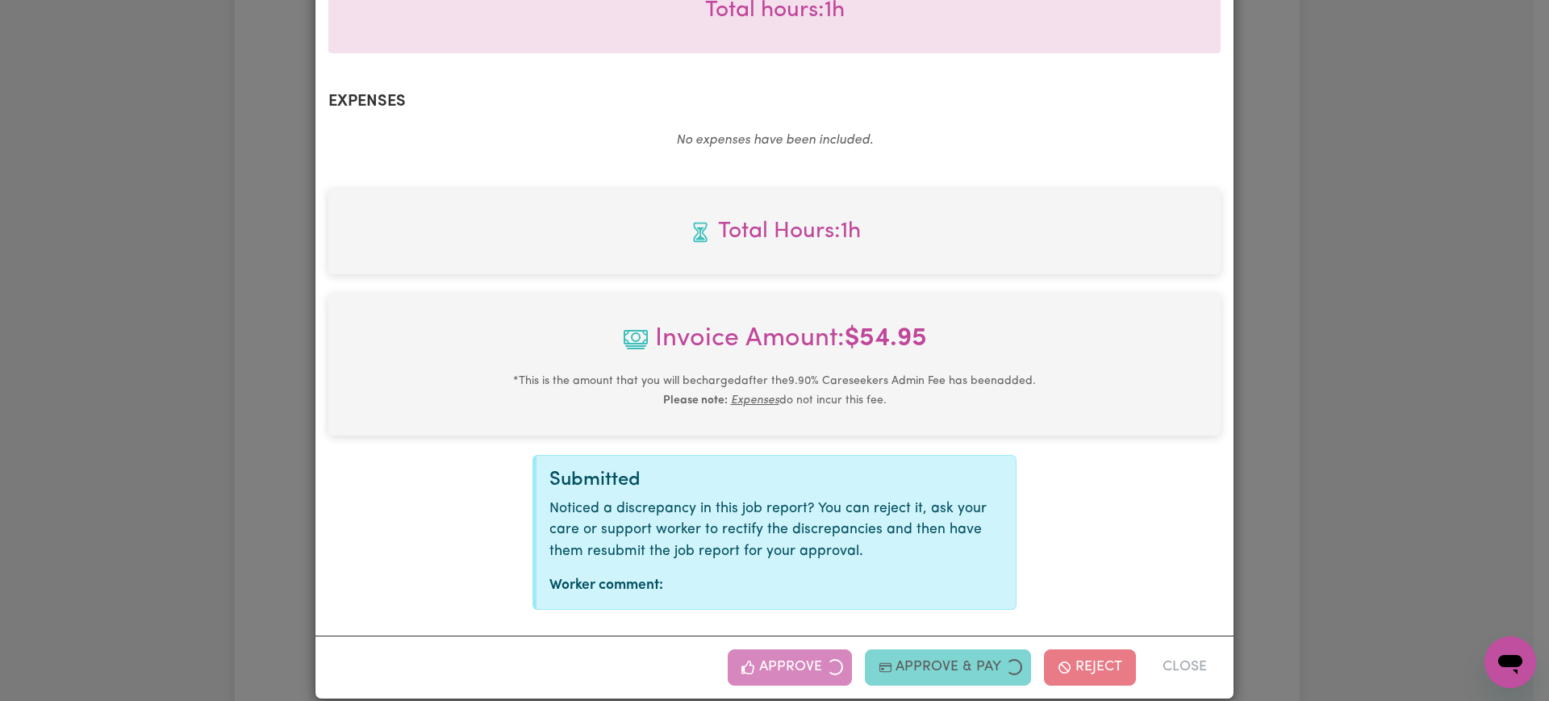
click at [1483, 286] on div "Job Report # 241940 - [PERSON_NAME] Summary Job report # 241940 Client name: [P…" at bounding box center [774, 350] width 1549 height 701
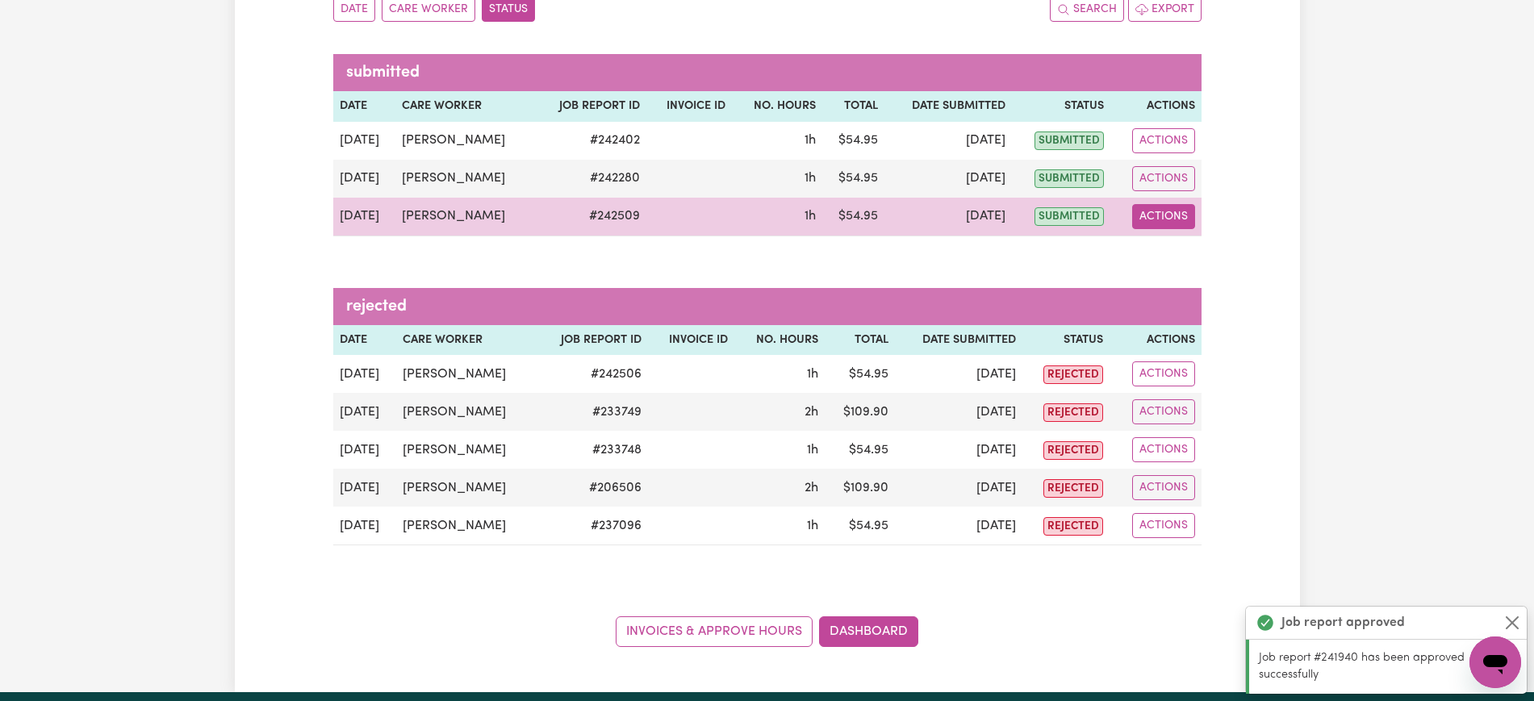
click at [1154, 213] on button "Actions" at bounding box center [1163, 216] width 63 height 25
click at [1187, 257] on link "View Job Report" at bounding box center [1204, 254] width 138 height 32
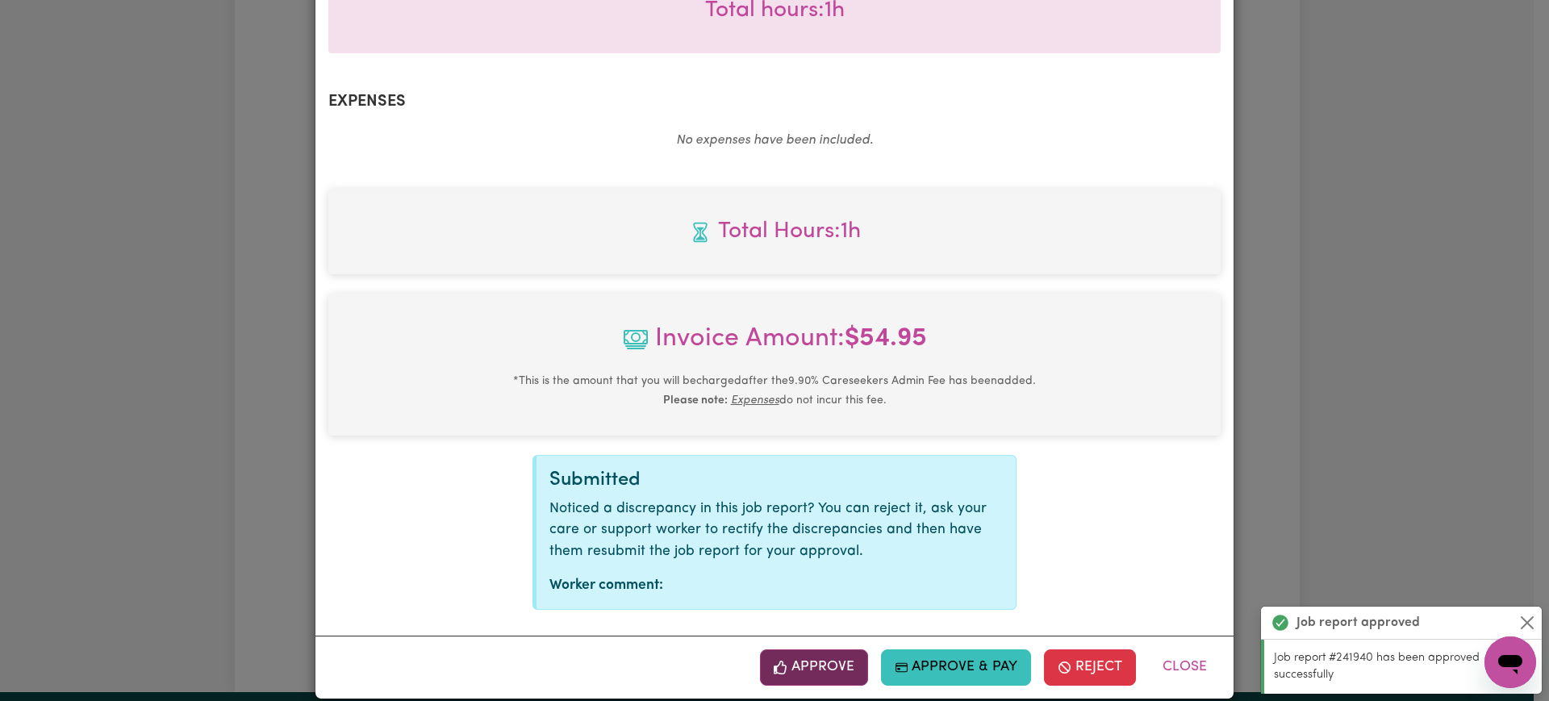
click at [847, 650] on button "Approve" at bounding box center [814, 668] width 108 height 36
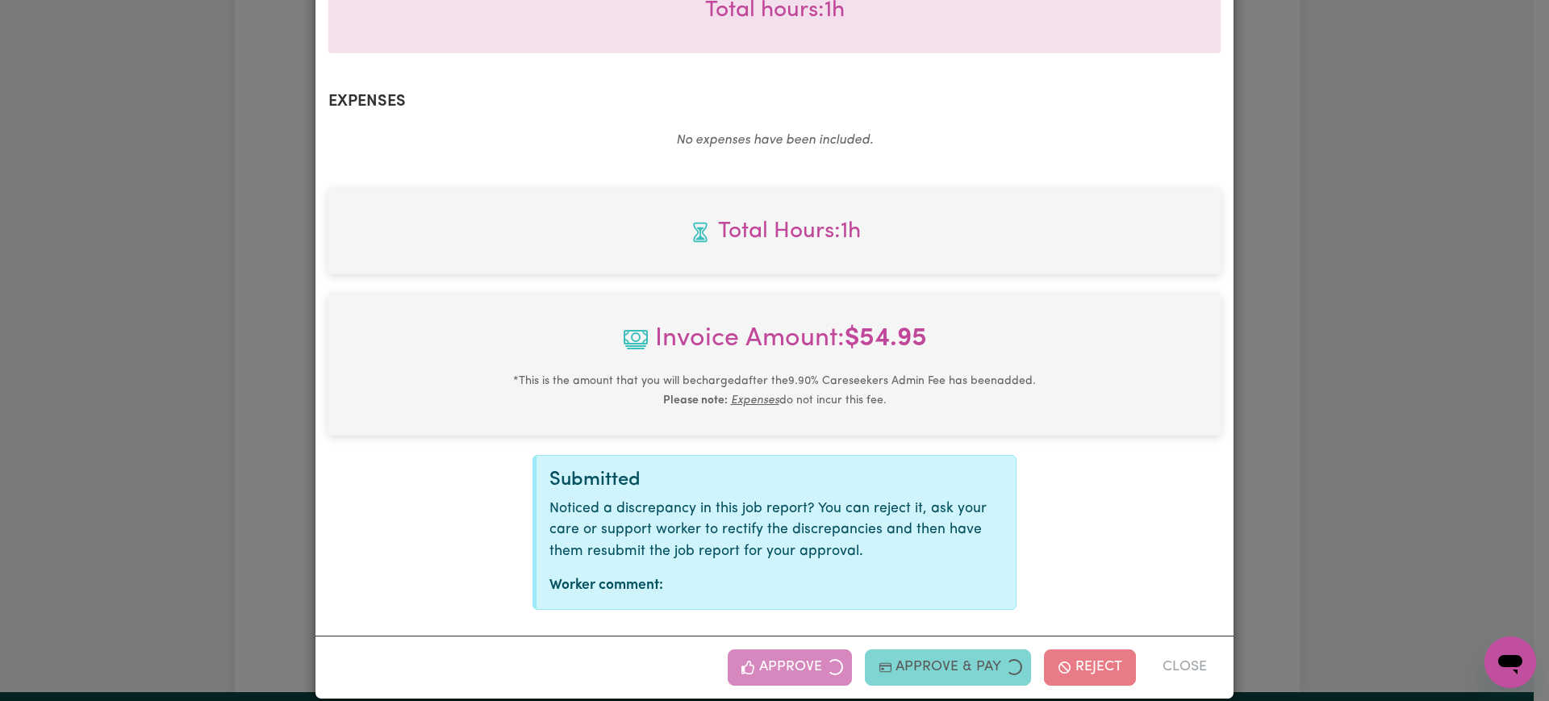
click at [1409, 347] on div "Job Report # 242509 - [PERSON_NAME] Summary Job report # 242509 Client name: [P…" at bounding box center [774, 350] width 1549 height 701
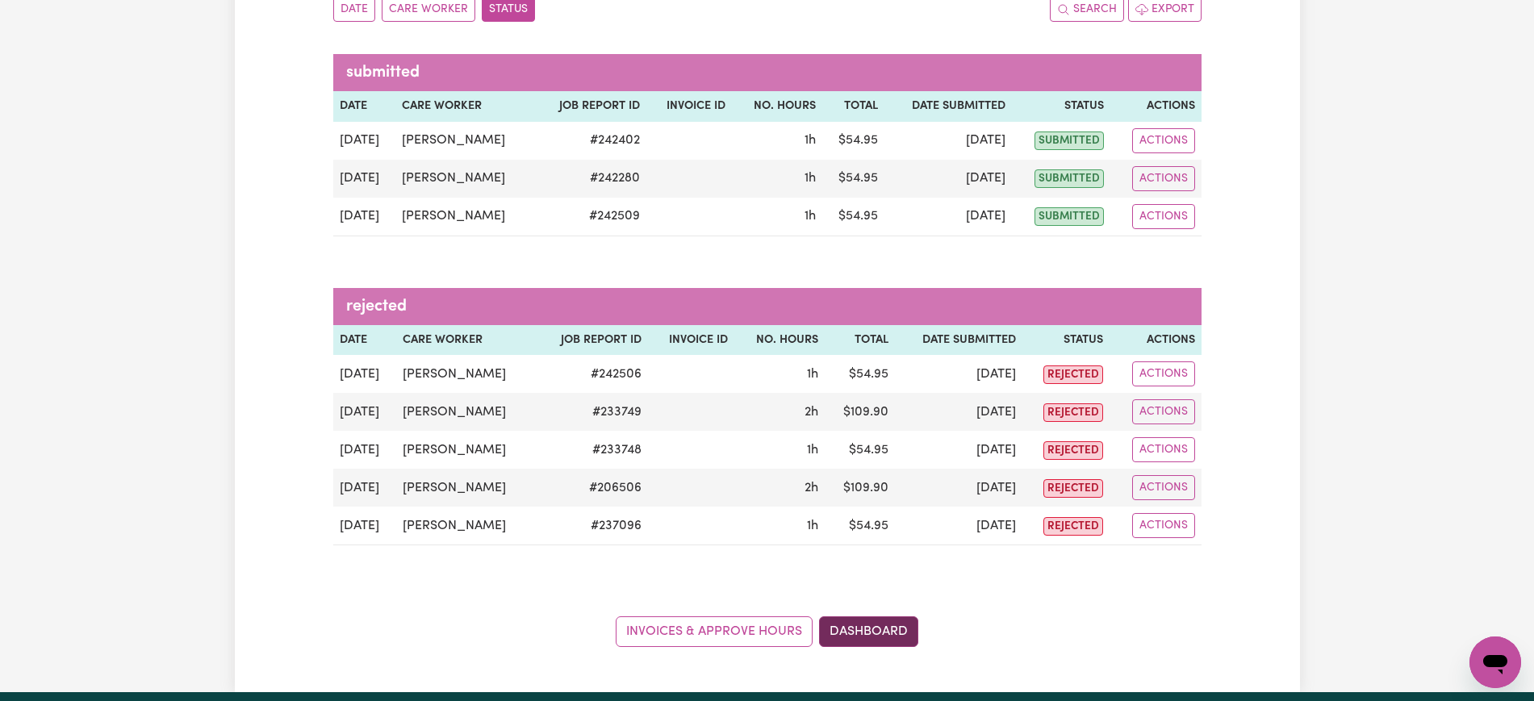
click at [872, 632] on link "Dashboard" at bounding box center [868, 632] width 99 height 31
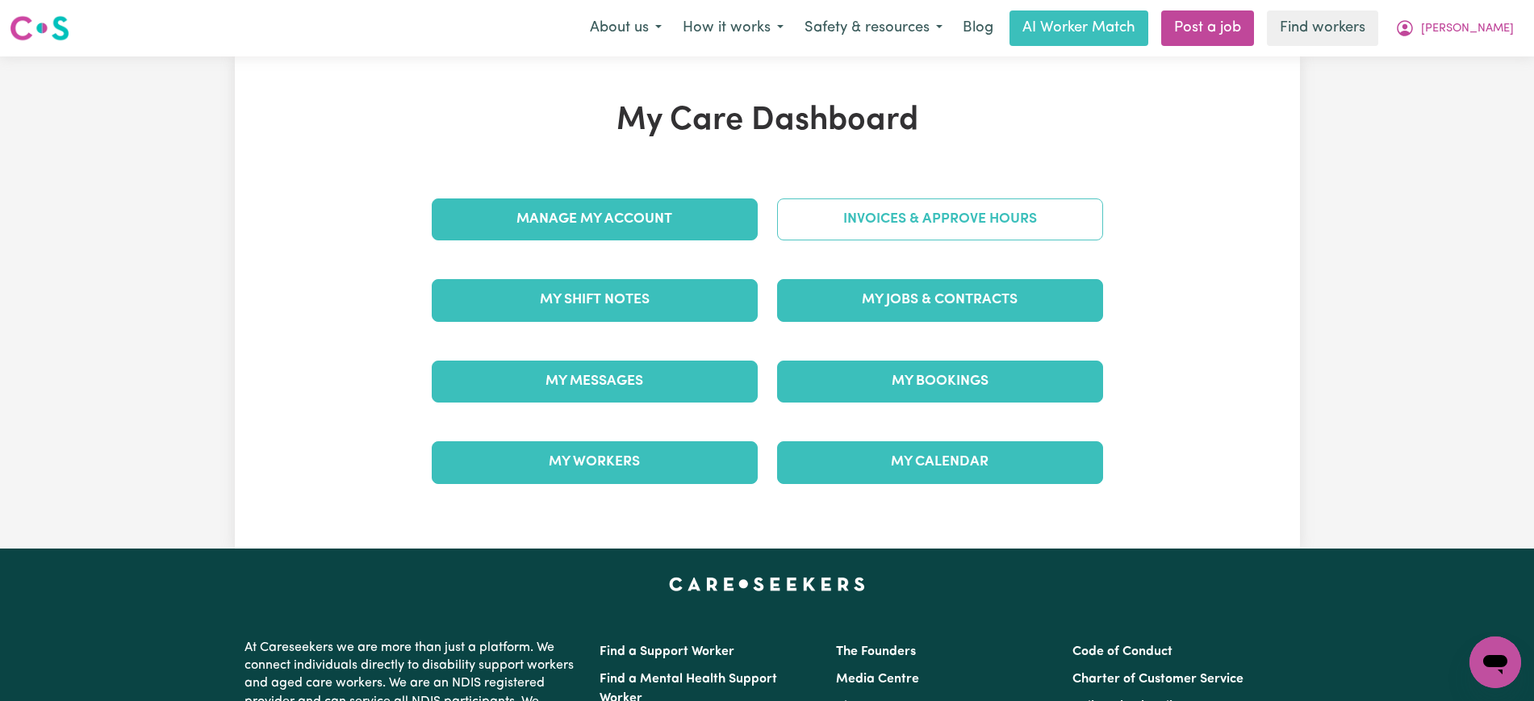
click at [884, 211] on link "Invoices & Approve Hours" at bounding box center [940, 220] width 326 height 42
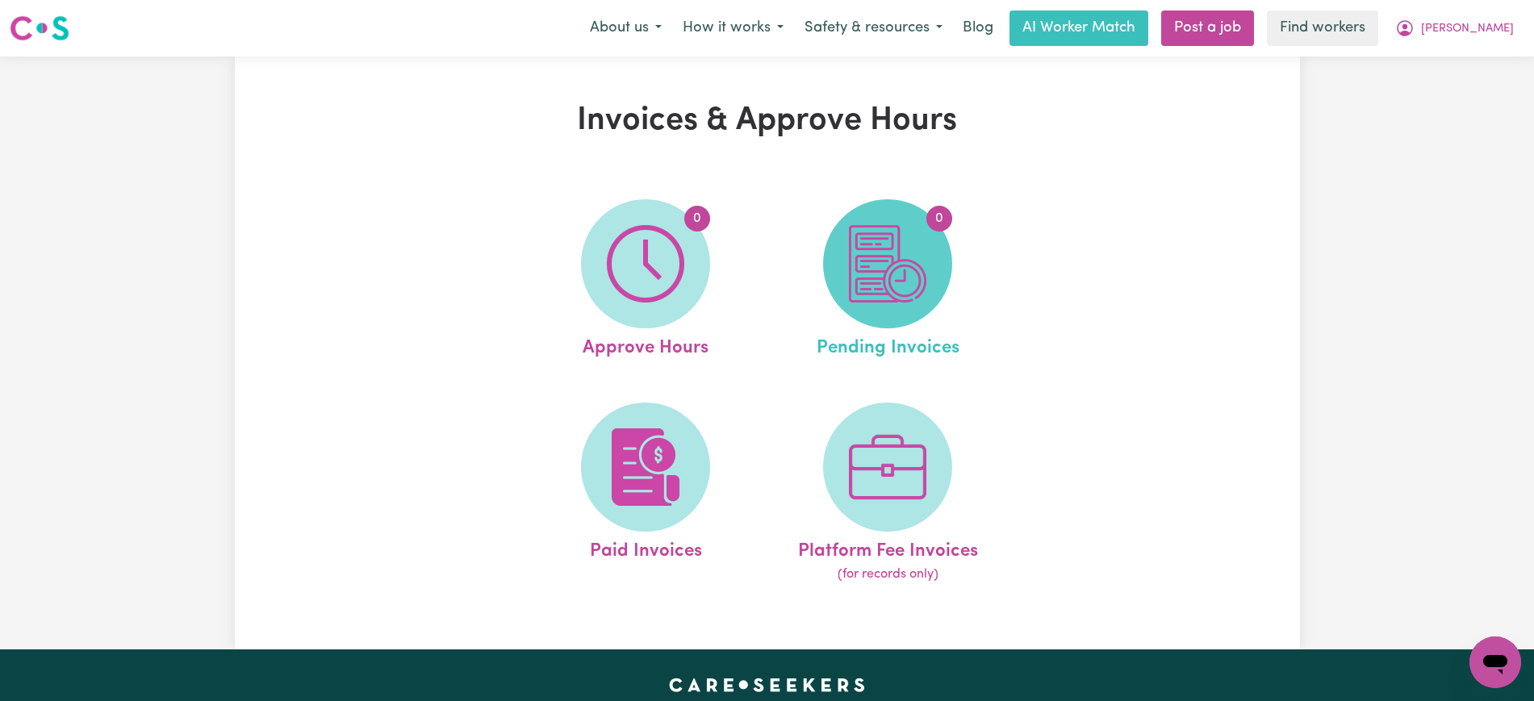
click at [893, 228] on img at bounding box center [887, 263] width 77 height 77
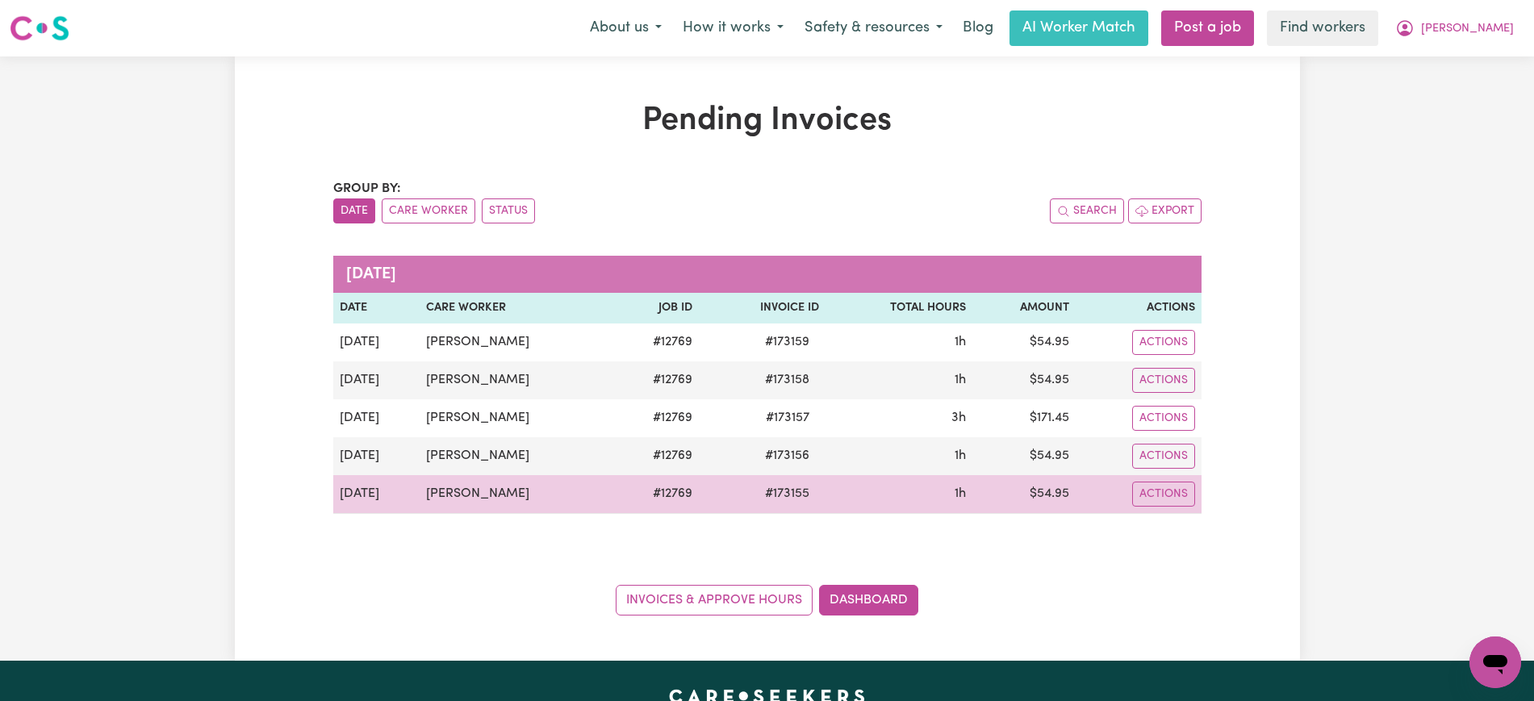
click at [773, 490] on span "# 173155" at bounding box center [787, 493] width 64 height 19
click at [778, 495] on span "# 173155" at bounding box center [787, 493] width 64 height 19
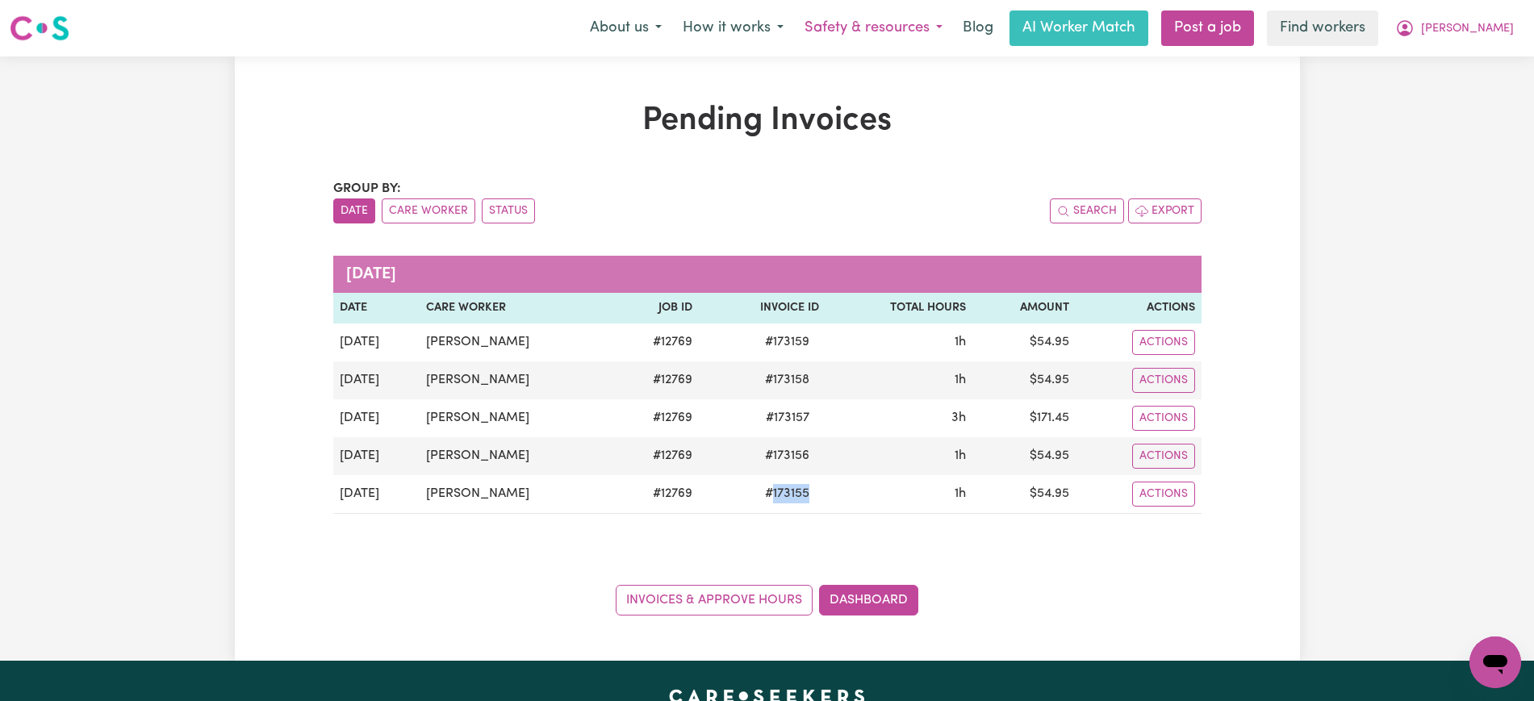
copy span "173155"
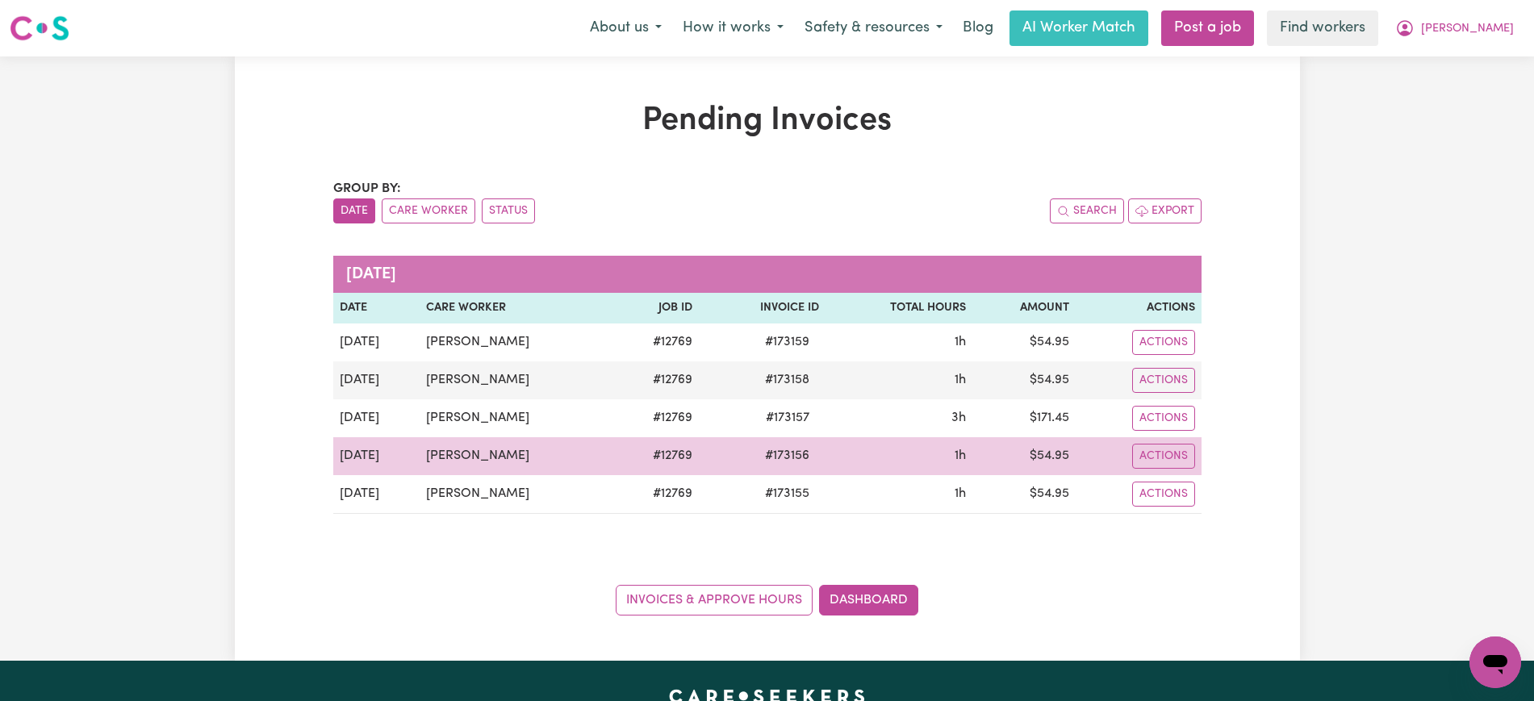
click at [788, 456] on span "# 173156" at bounding box center [787, 455] width 64 height 19
click at [788, 457] on span "# 173156" at bounding box center [787, 455] width 64 height 19
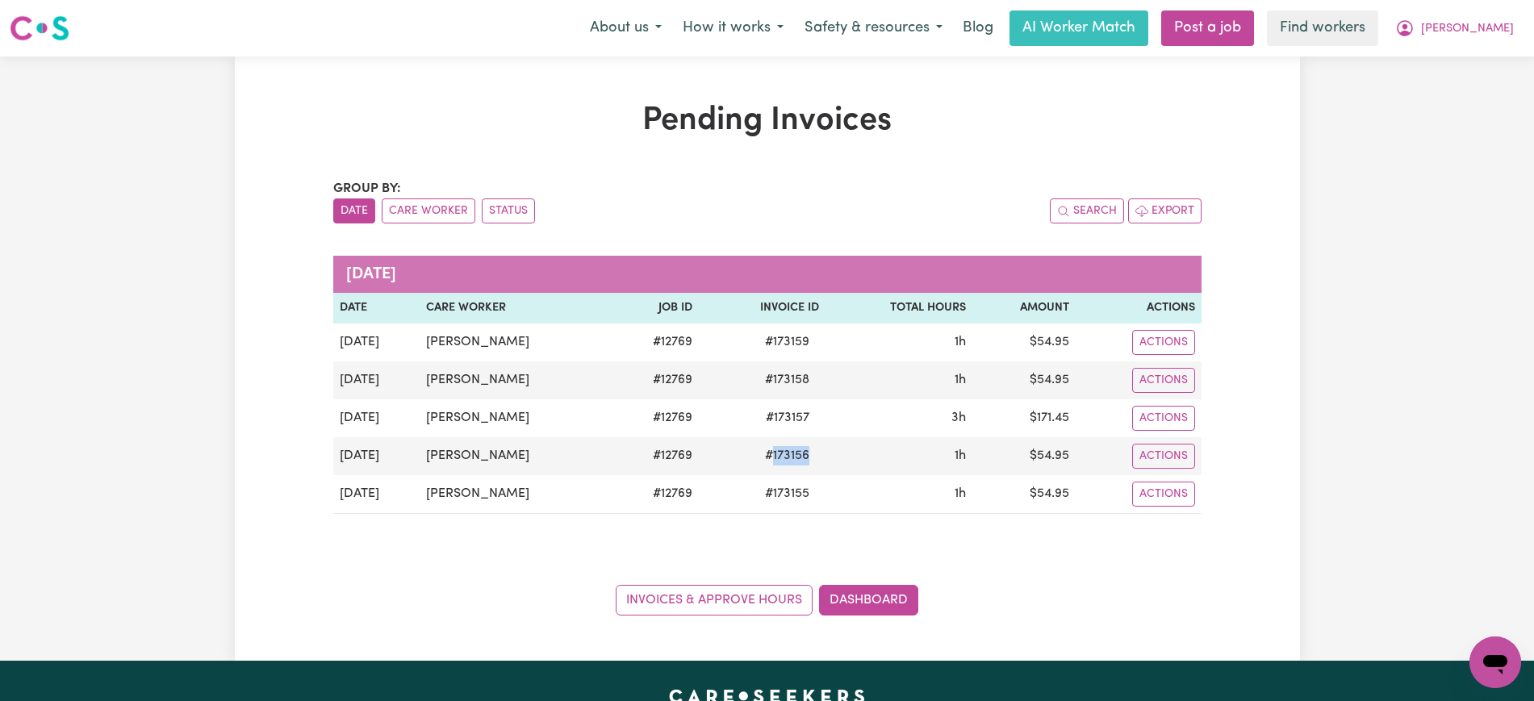
copy span "173156"
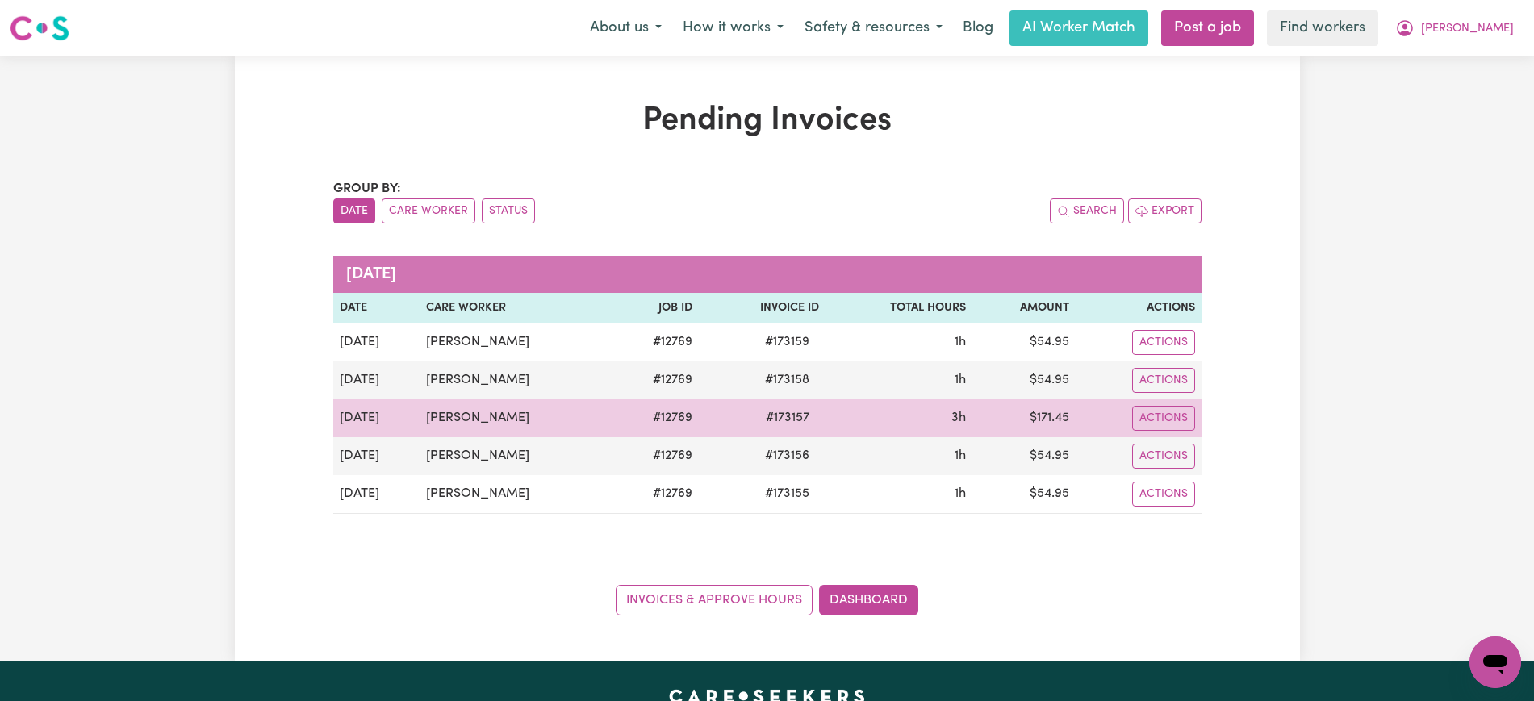
click at [773, 420] on span "# 173157" at bounding box center [787, 417] width 63 height 19
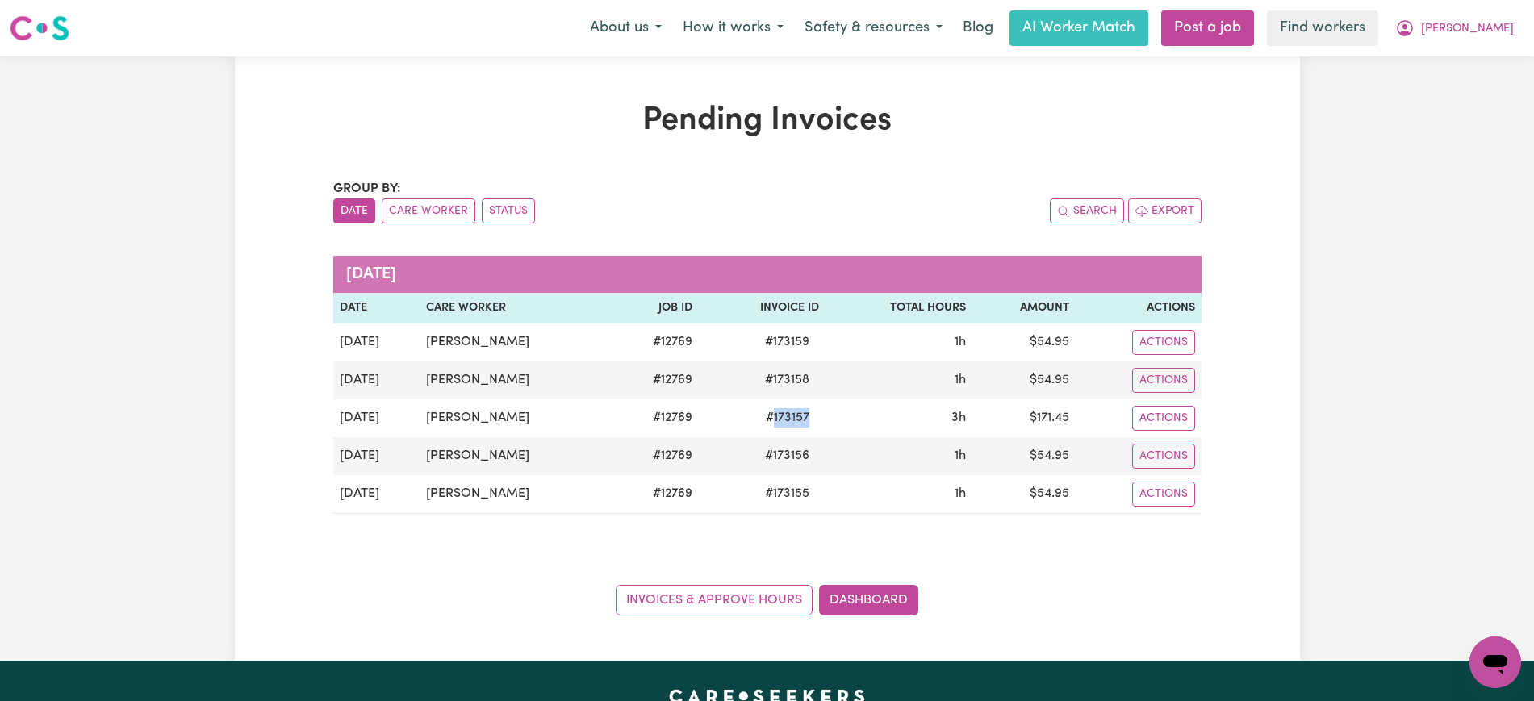
copy span "173157"
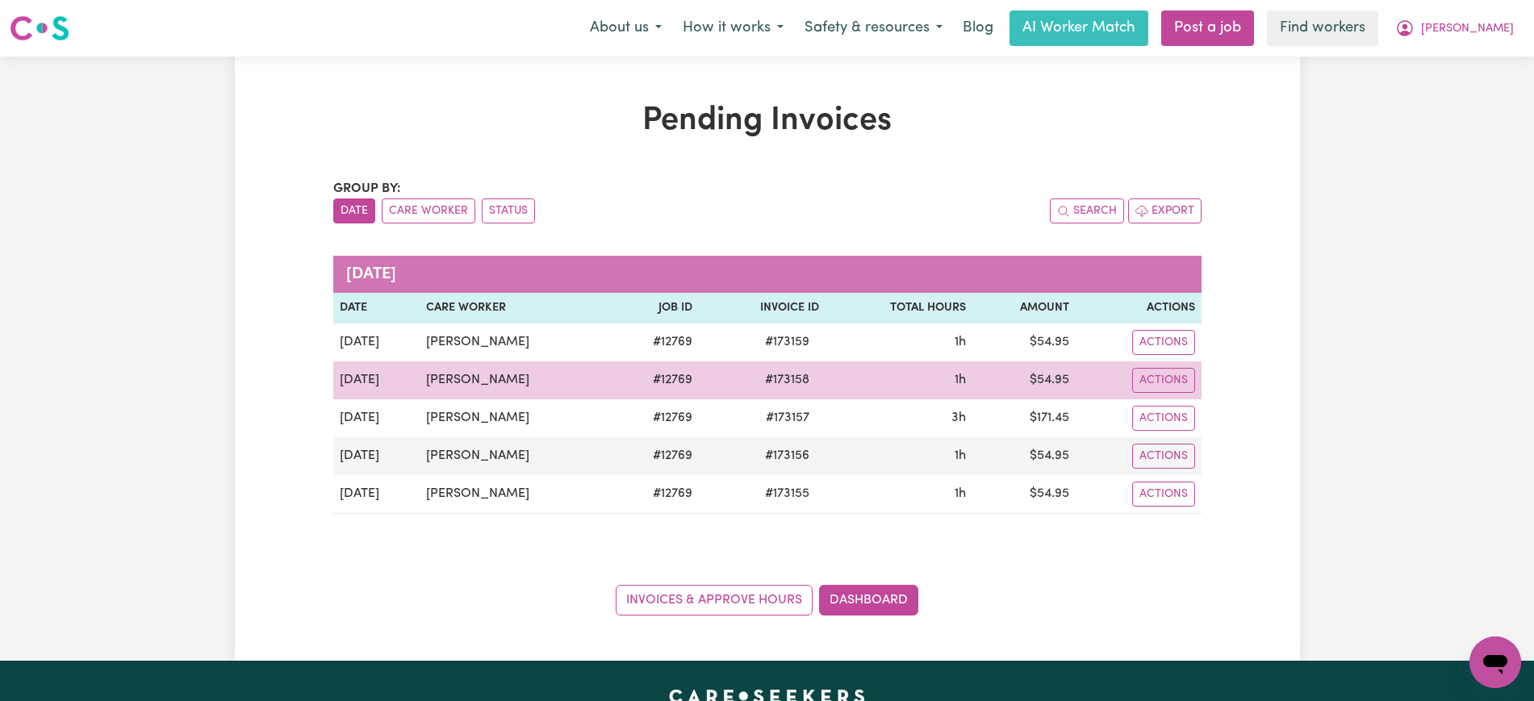
click at [782, 382] on span "# 173158" at bounding box center [787, 379] width 64 height 19
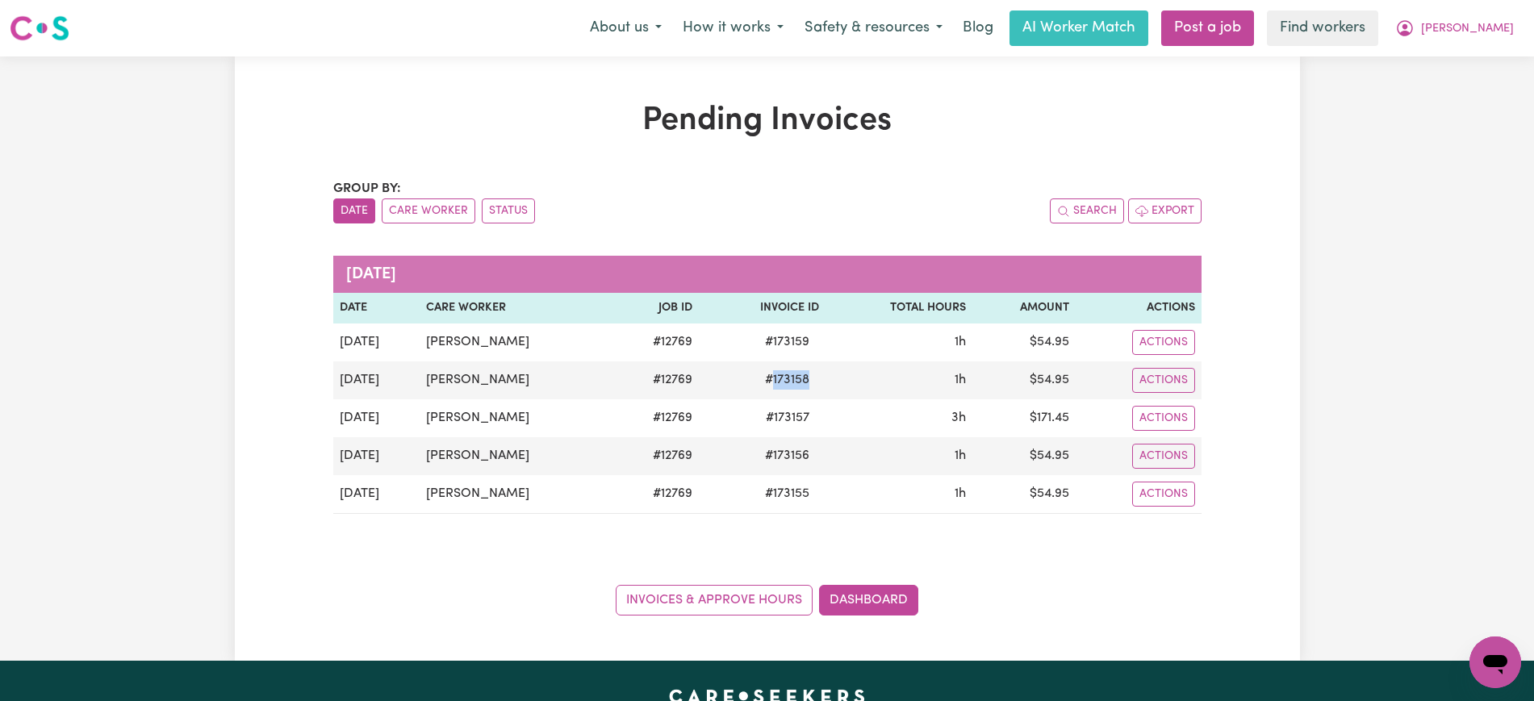
copy span "173158"
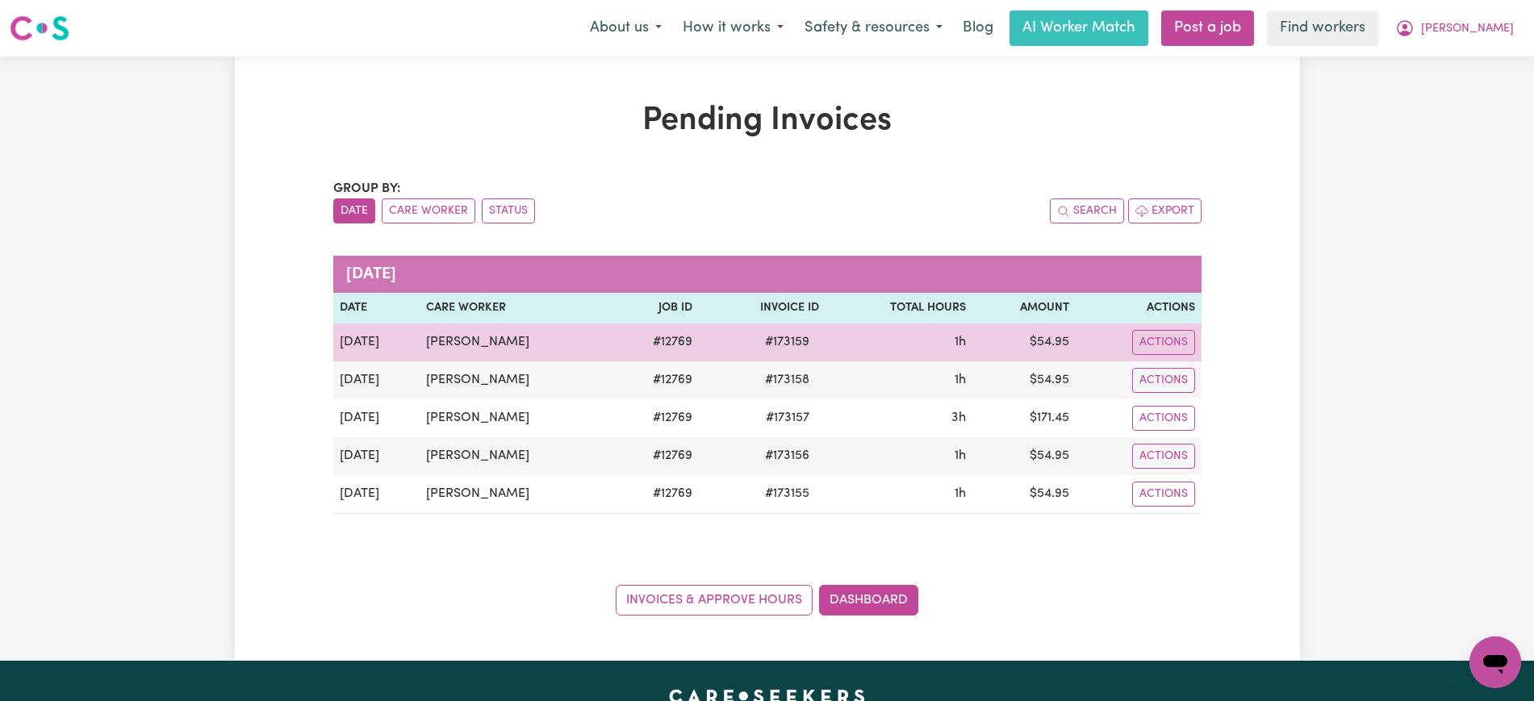
click at [770, 342] on span "# 173159" at bounding box center [787, 341] width 64 height 19
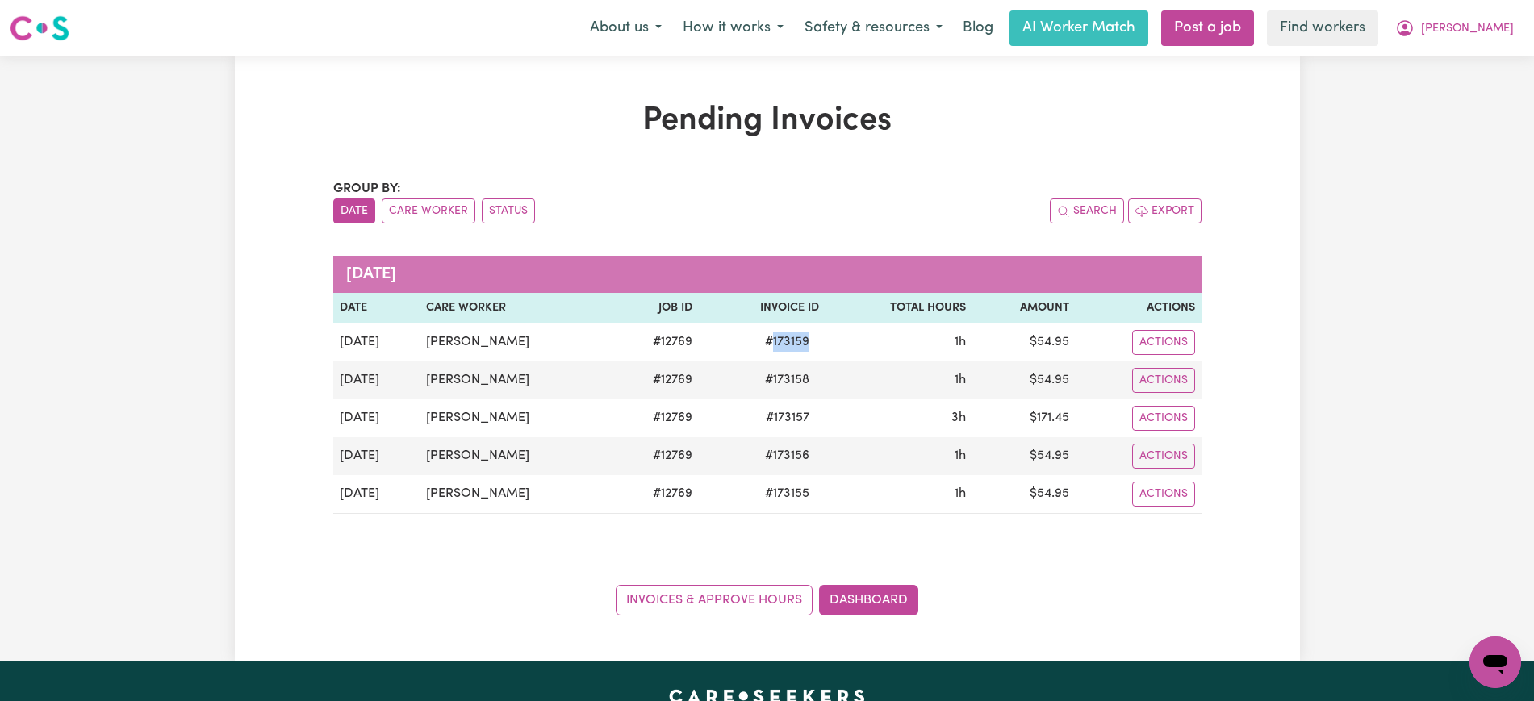
copy span "173159"
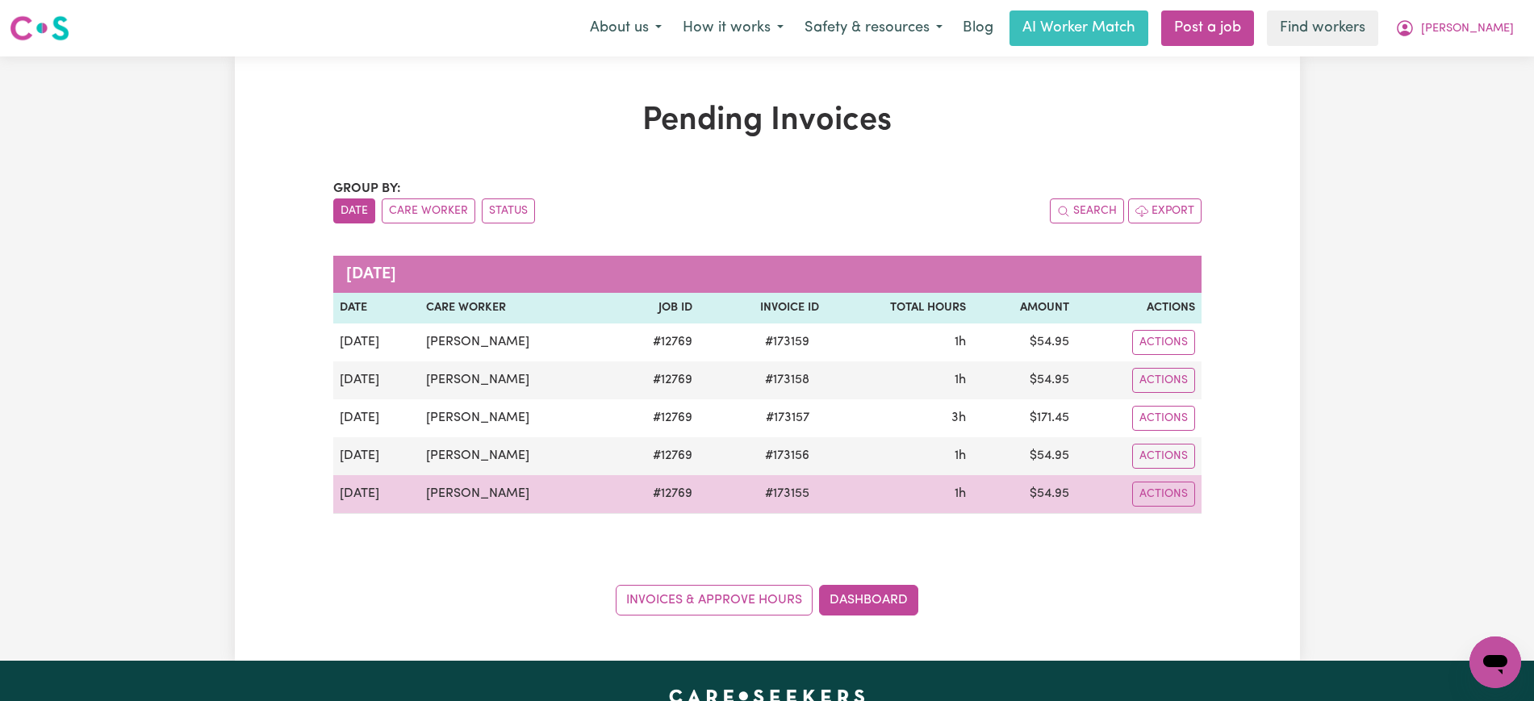
click at [1036, 499] on td "$ 54.95" at bounding box center [1023, 494] width 102 height 39
click at [1037, 499] on td "$ 54.95" at bounding box center [1023, 494] width 102 height 39
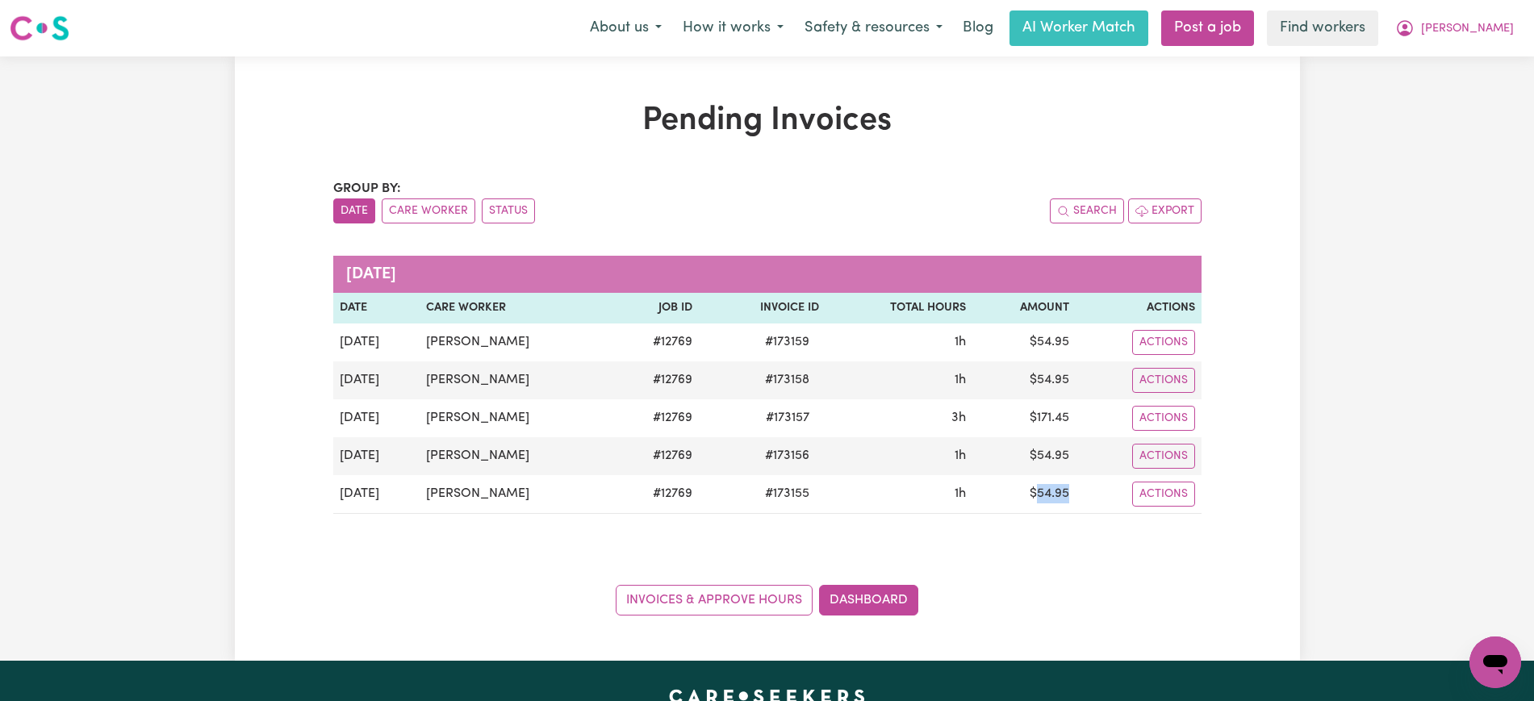
copy td "54.95"
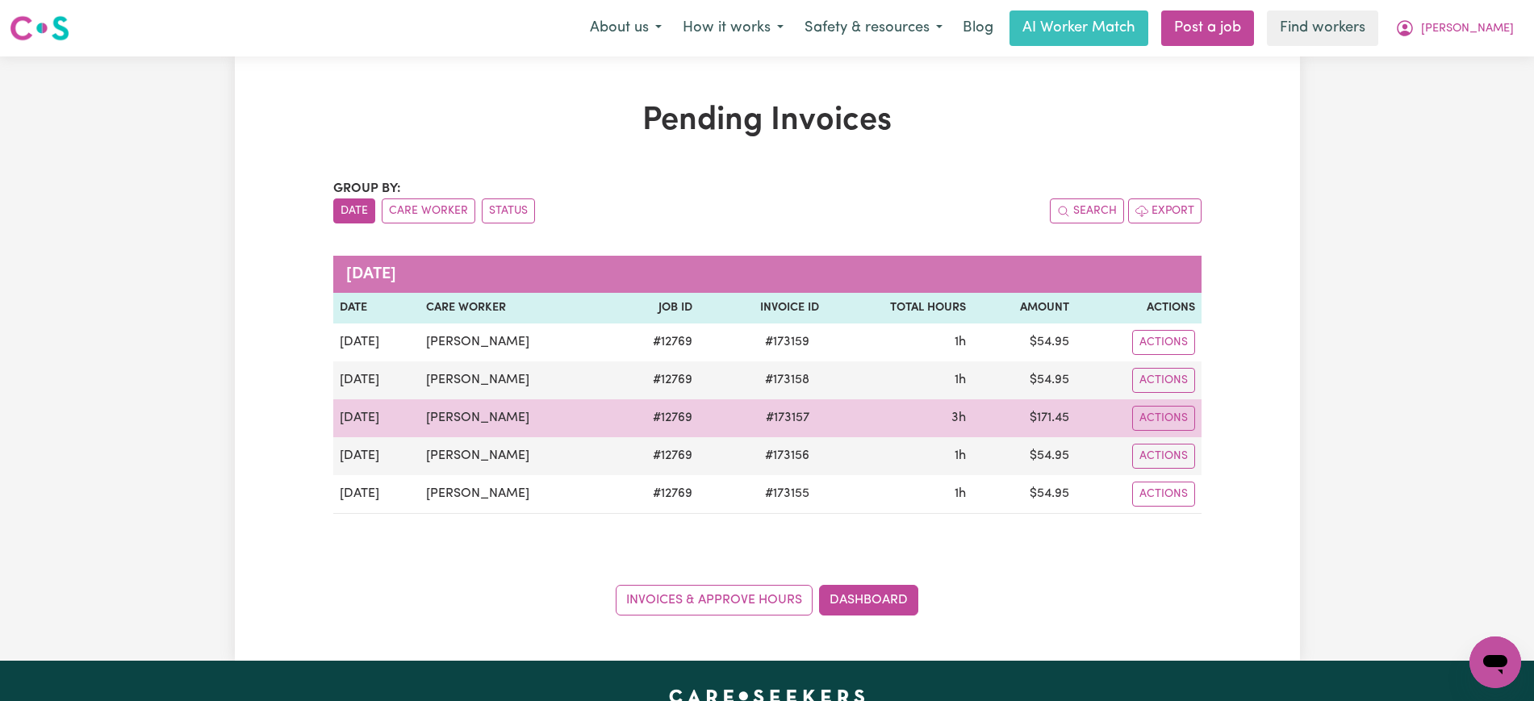
click at [1053, 428] on td "$ 171.45" at bounding box center [1023, 418] width 102 height 38
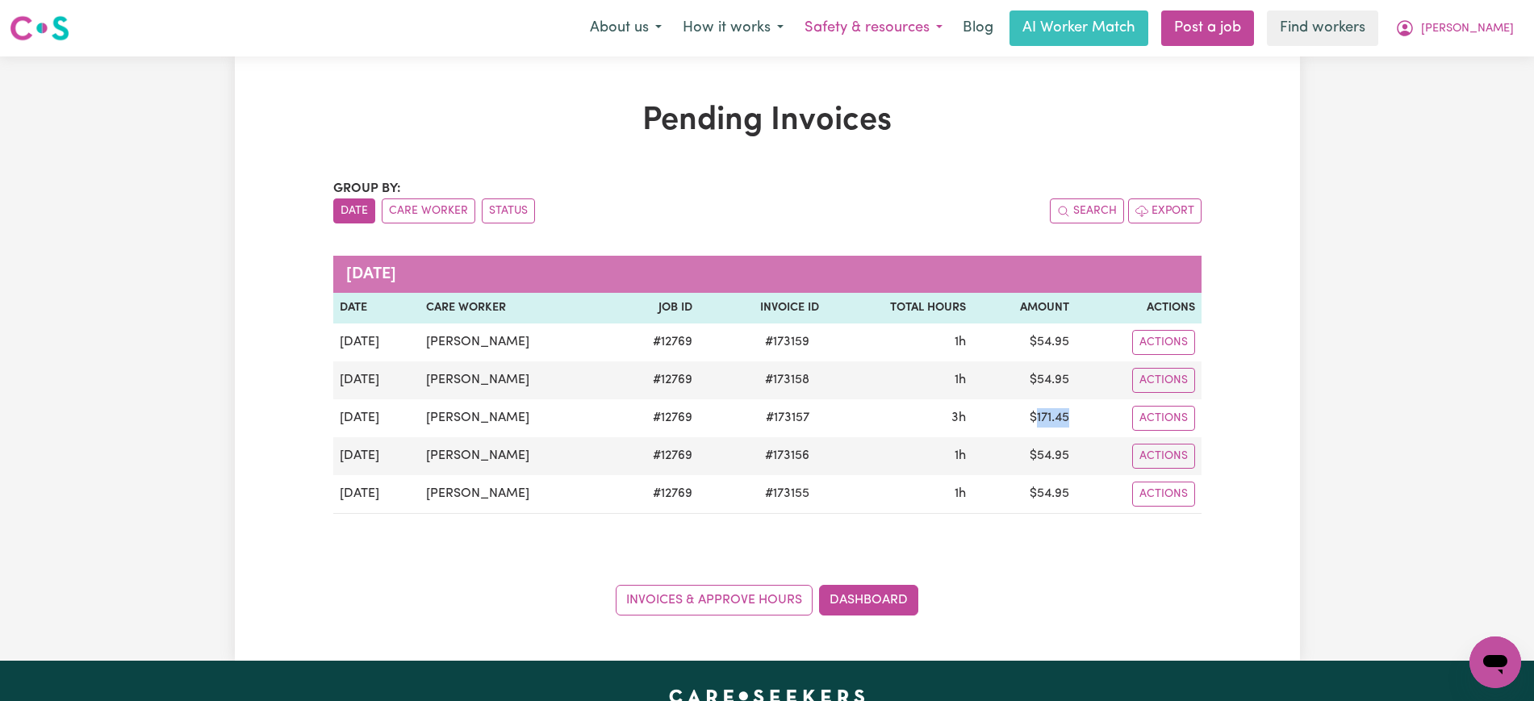
copy td "171.45"
click at [1482, 19] on button "[PERSON_NAME]" at bounding box center [1455, 28] width 140 height 34
click at [1474, 102] on link "Logout" at bounding box center [1460, 92] width 128 height 31
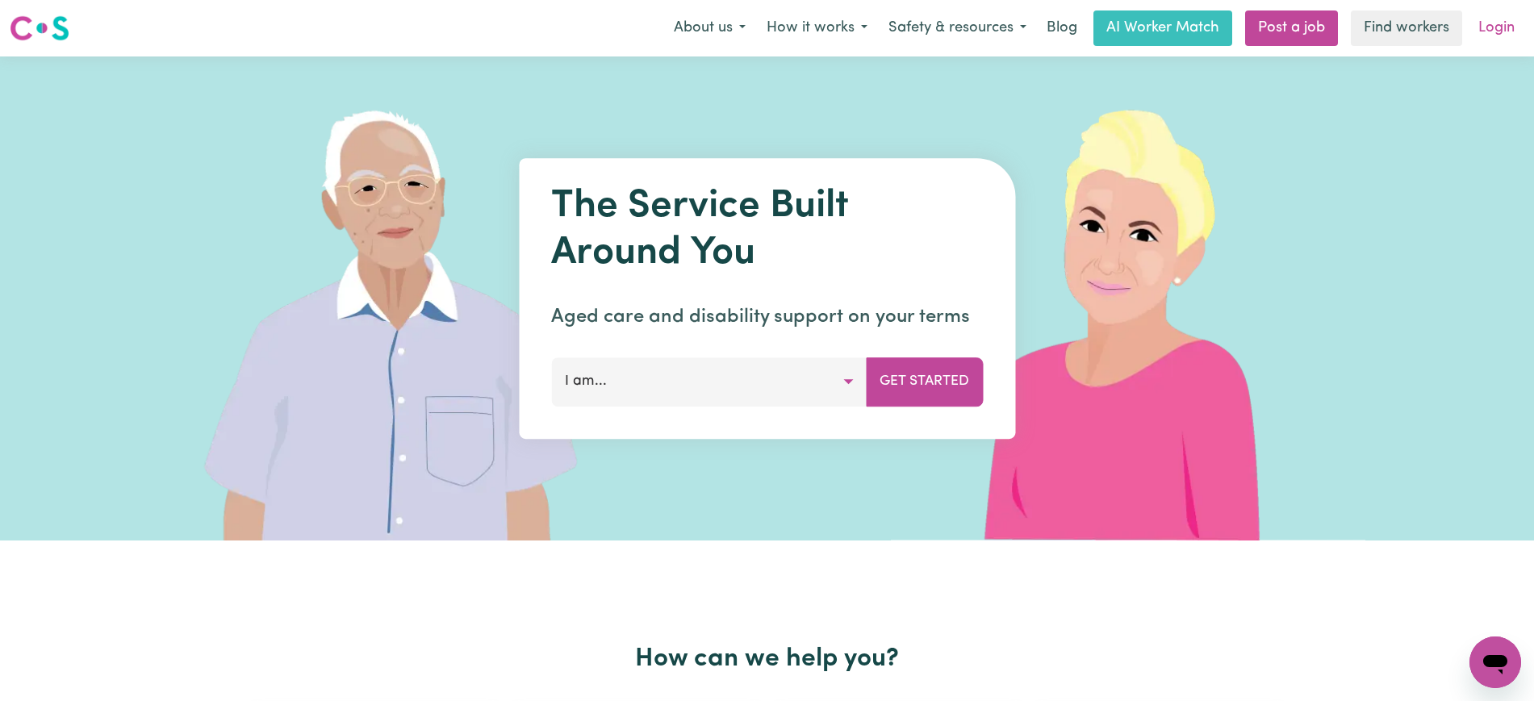
click at [1498, 33] on link "Login" at bounding box center [1497, 28] width 56 height 36
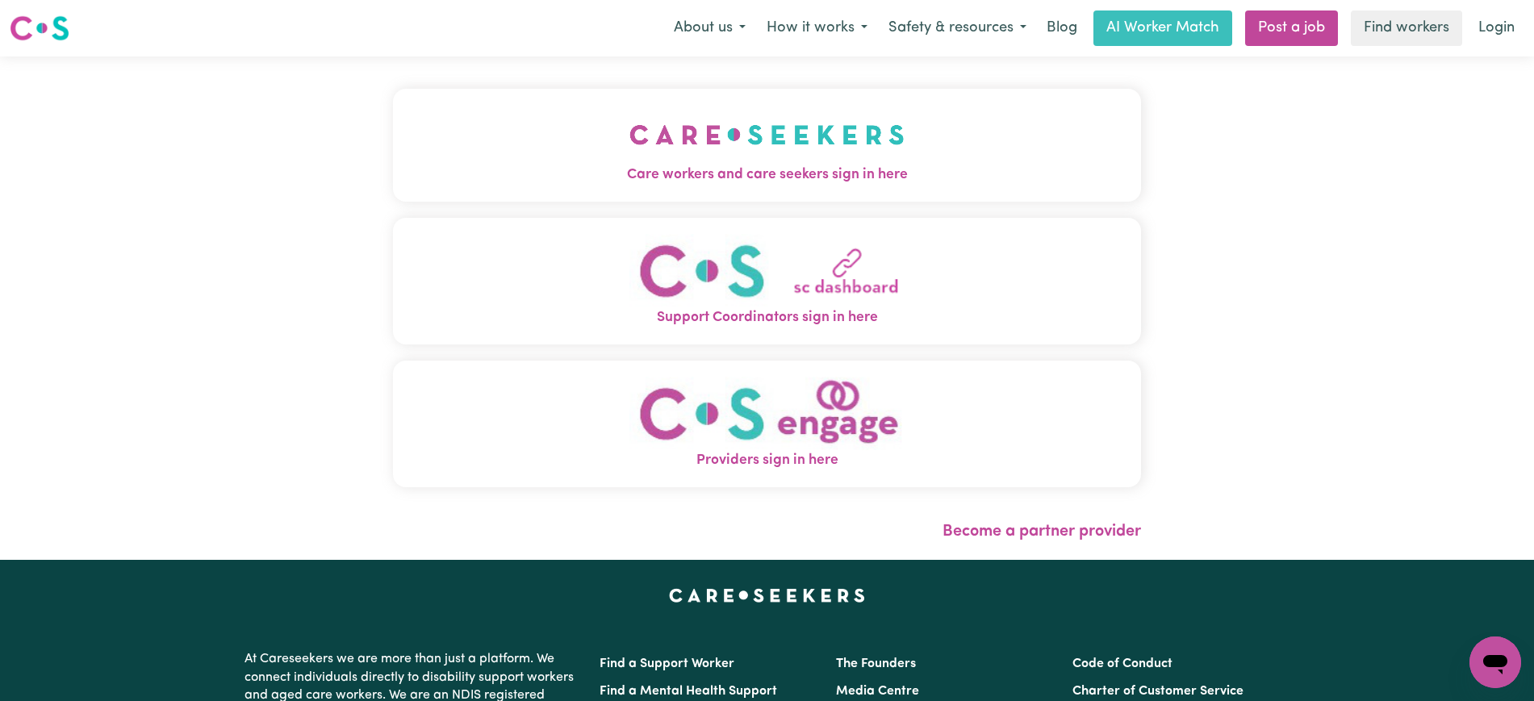
click at [565, 157] on button "Care workers and care seekers sign in here" at bounding box center [767, 145] width 748 height 113
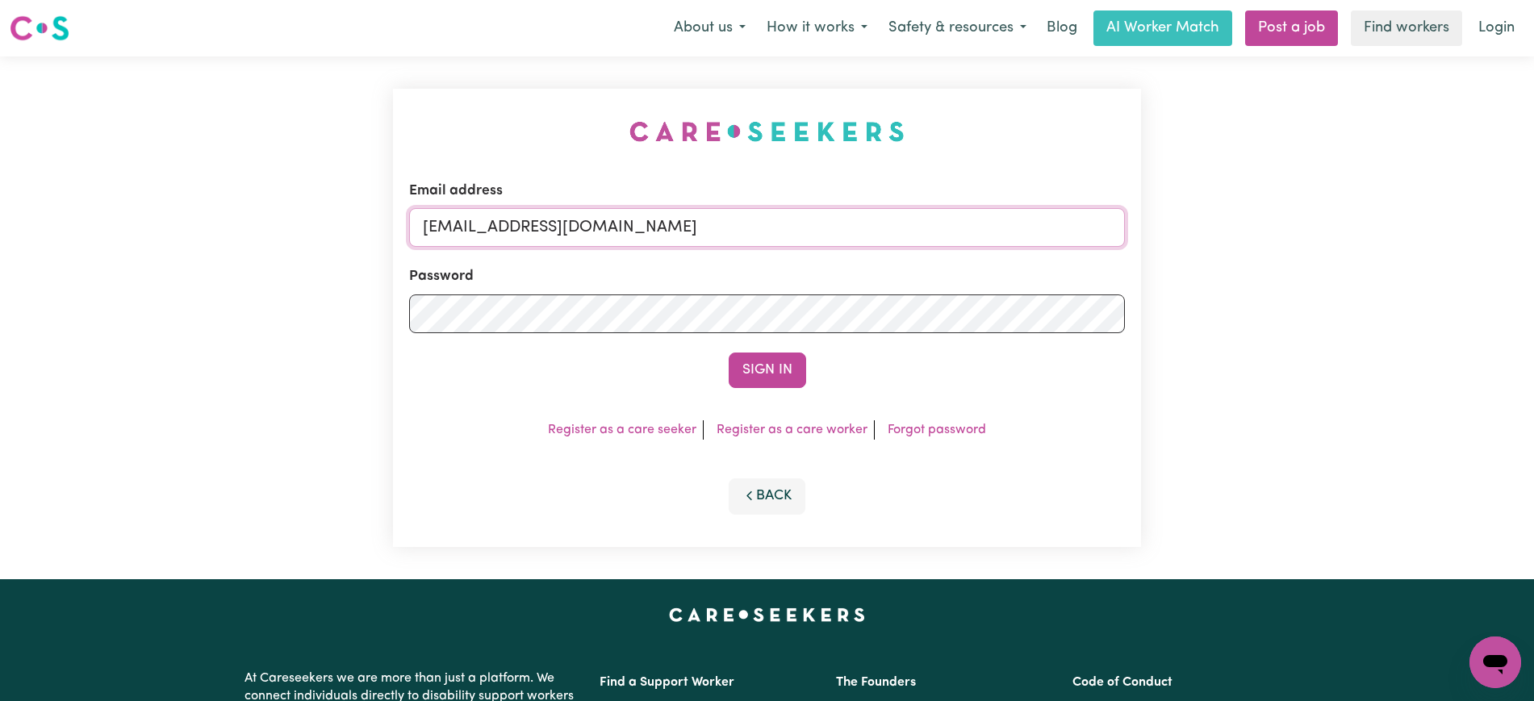
drag, startPoint x: 506, startPoint y: 228, endPoint x: 1549, endPoint y: 277, distance: 1043.8
click at [1533, 243] on html "Menu About us How it works Safety & resources Blog AI Worker Match Post a job F…" at bounding box center [767, 611] width 1534 height 1222
type input "[EMAIL_ADDRESS][DOMAIN_NAME]"
click at [729, 353] on button "Sign In" at bounding box center [767, 371] width 77 height 36
